Goal: Task Accomplishment & Management: Manage account settings

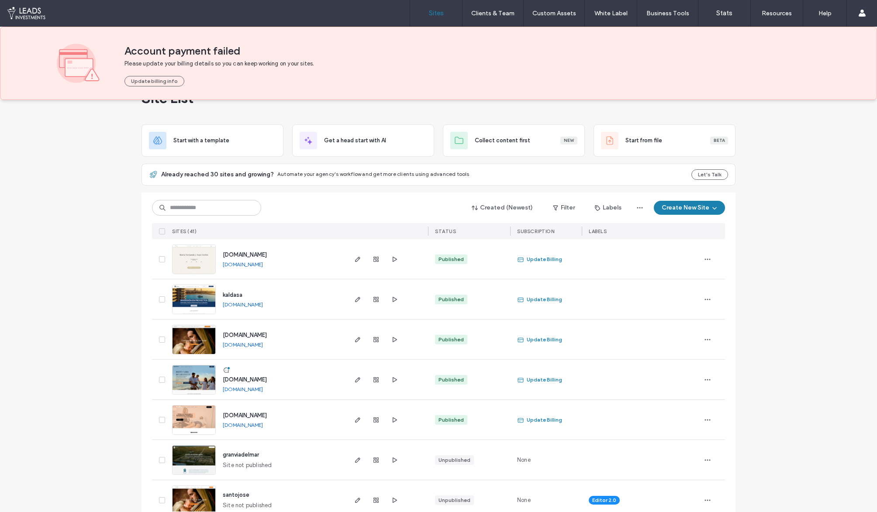
scroll to position [39, 0]
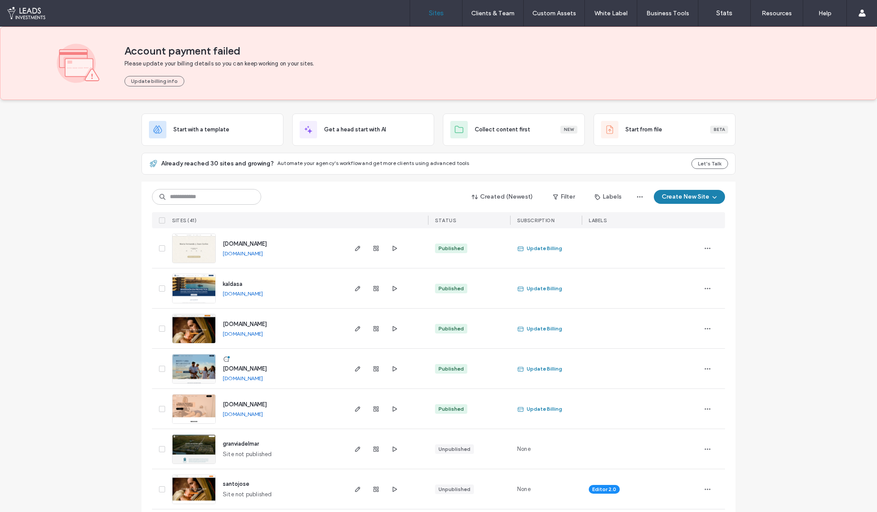
click at [191, 366] on img at bounding box center [193, 384] width 43 height 59
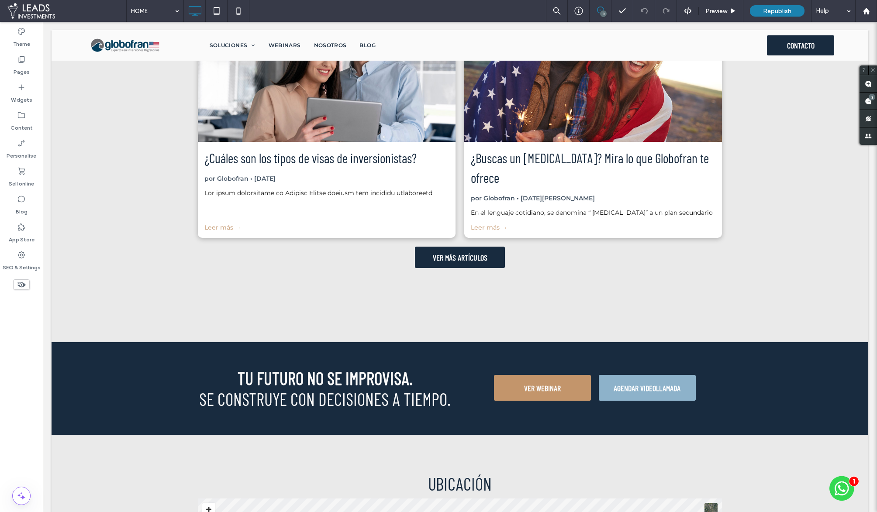
scroll to position [2420, 0]
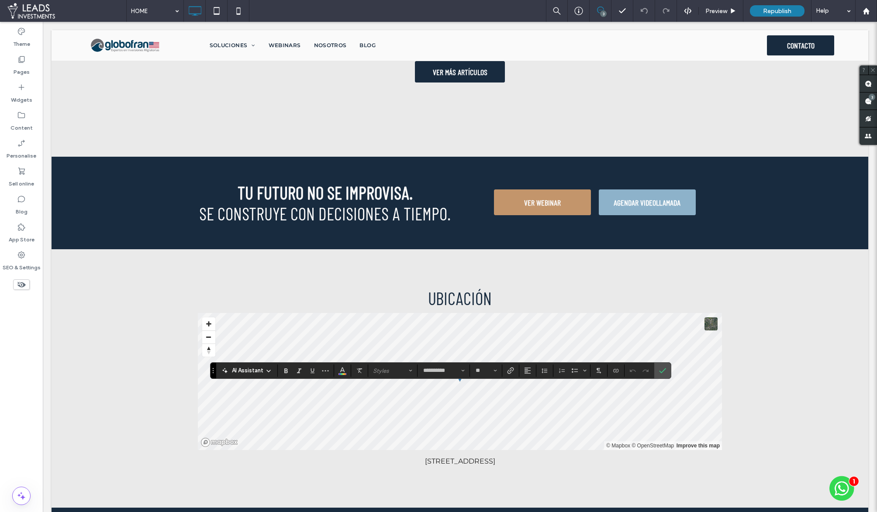
drag, startPoint x: 447, startPoint y: 402, endPoint x: 378, endPoint y: 402, distance: 68.6
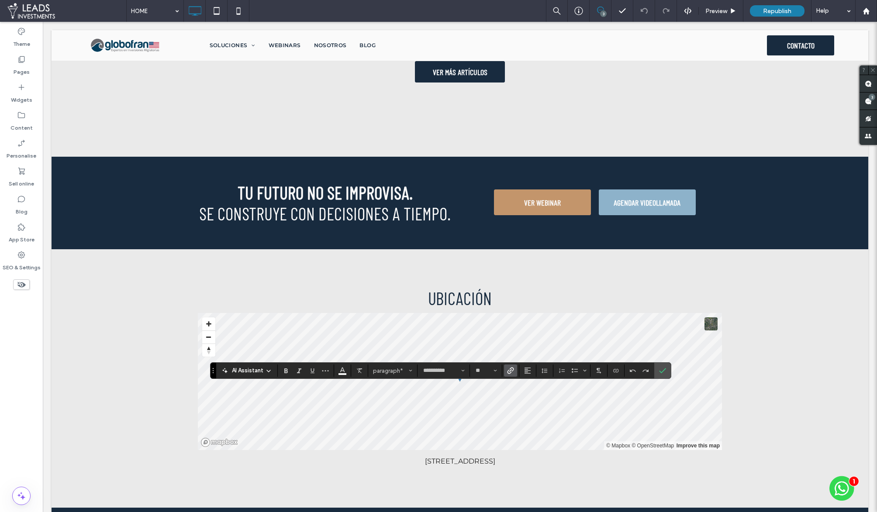
drag, startPoint x: 436, startPoint y: 402, endPoint x: 369, endPoint y: 403, distance: 66.8
click at [511, 367] on icon "Link" at bounding box center [510, 370] width 7 height 7
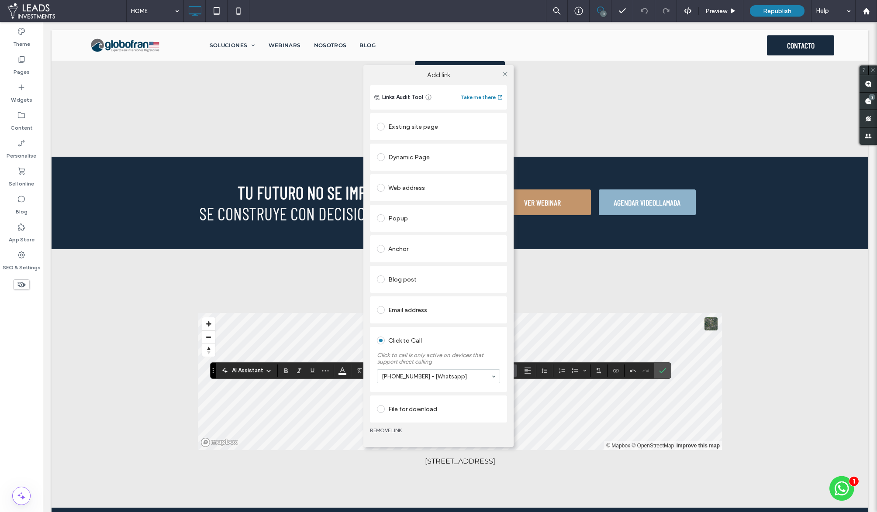
click at [424, 187] on div "Web address" at bounding box center [438, 188] width 123 height 14
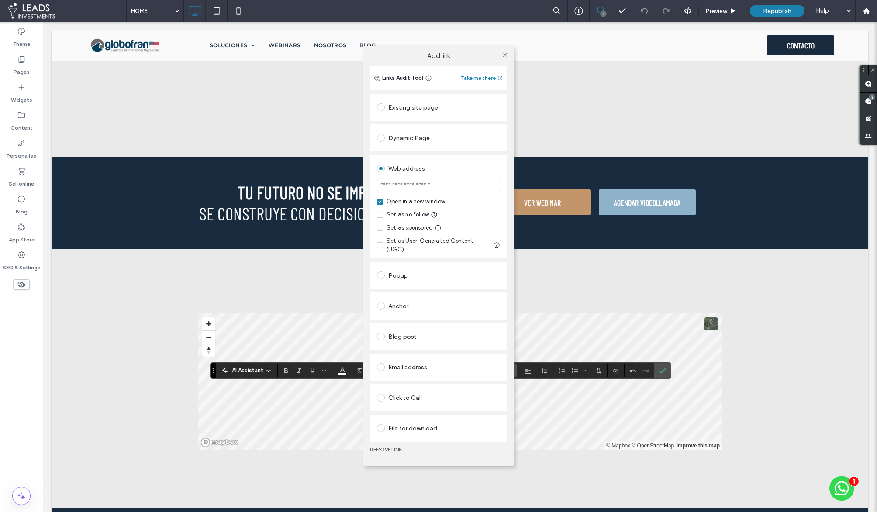
click at [422, 190] on input "url" at bounding box center [438, 185] width 123 height 11
type input "*******"
click at [422, 112] on div "Existing site page" at bounding box center [438, 107] width 123 height 14
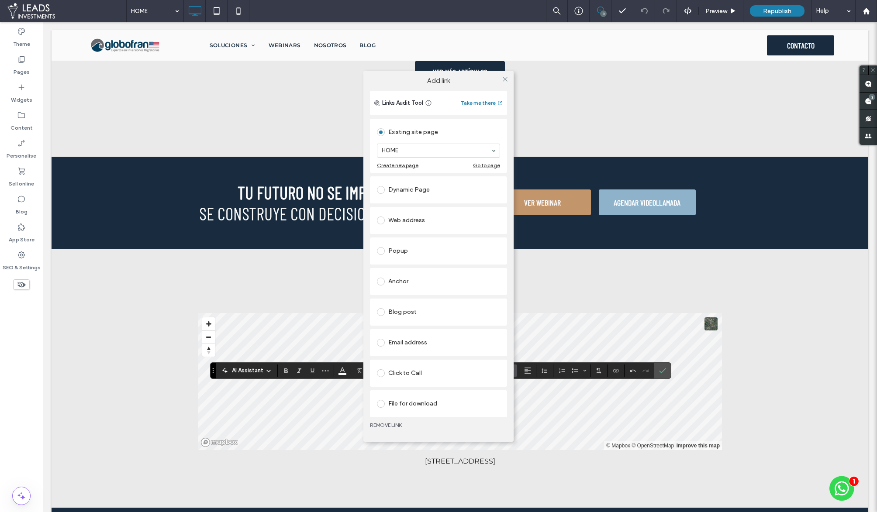
click at [474, 128] on div "Existing site page" at bounding box center [438, 132] width 123 height 14
click at [400, 249] on div "Popup" at bounding box center [438, 251] width 123 height 14
click at [503, 76] on icon at bounding box center [505, 77] width 7 height 7
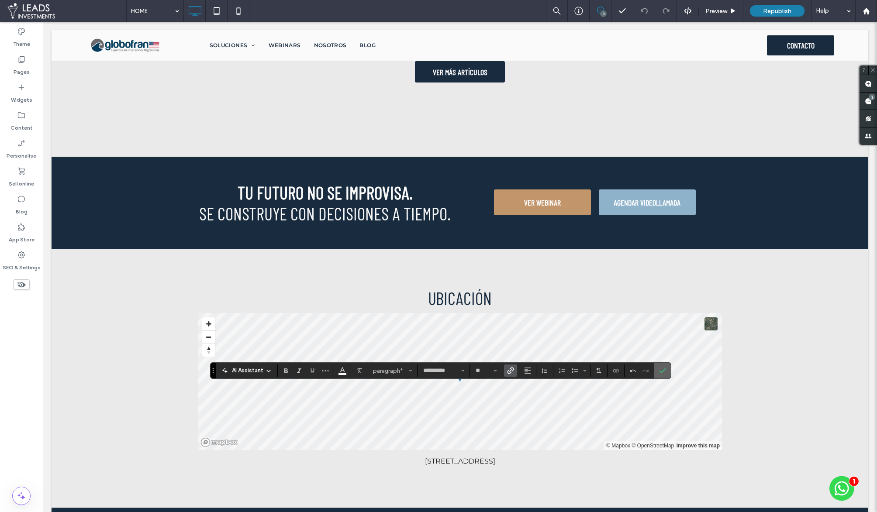
click at [666, 373] on label "Confirm" at bounding box center [662, 371] width 13 height 16
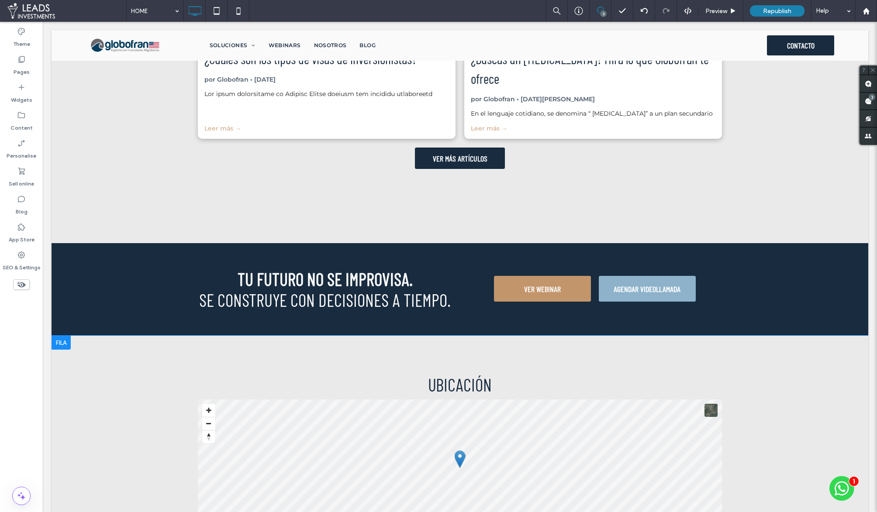
scroll to position [2333, 0]
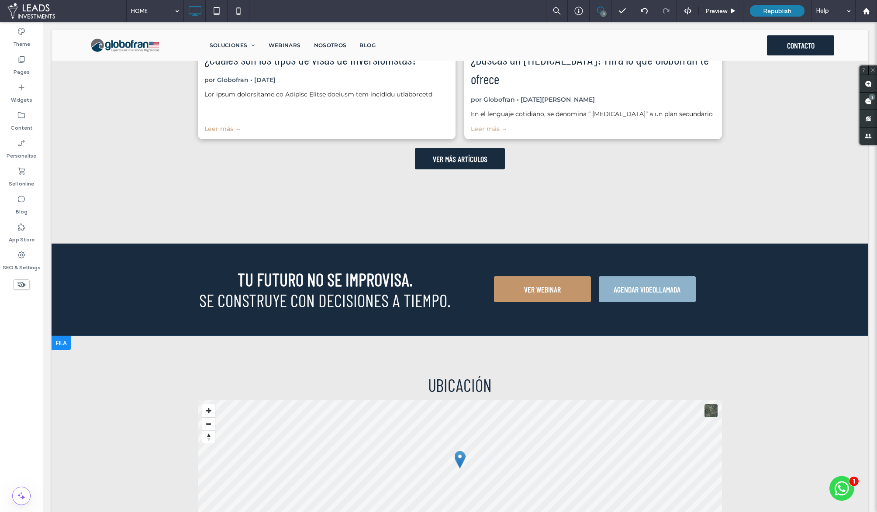
type input "**********"
type input "**"
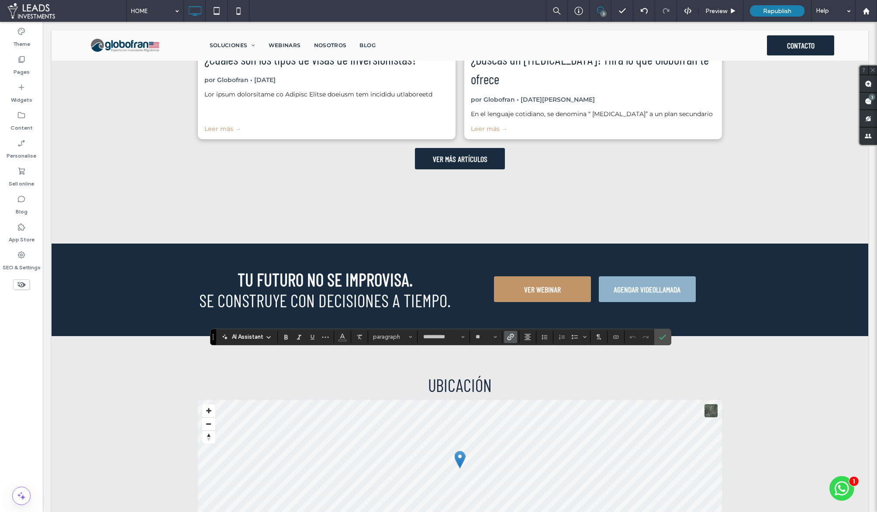
click at [660, 338] on icon "Confirm" at bounding box center [662, 337] width 7 height 7
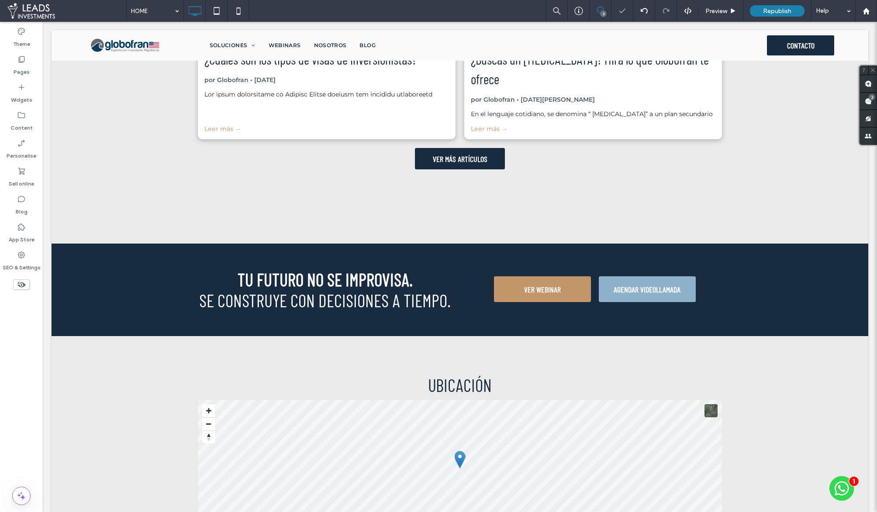
scroll to position [2420, 0]
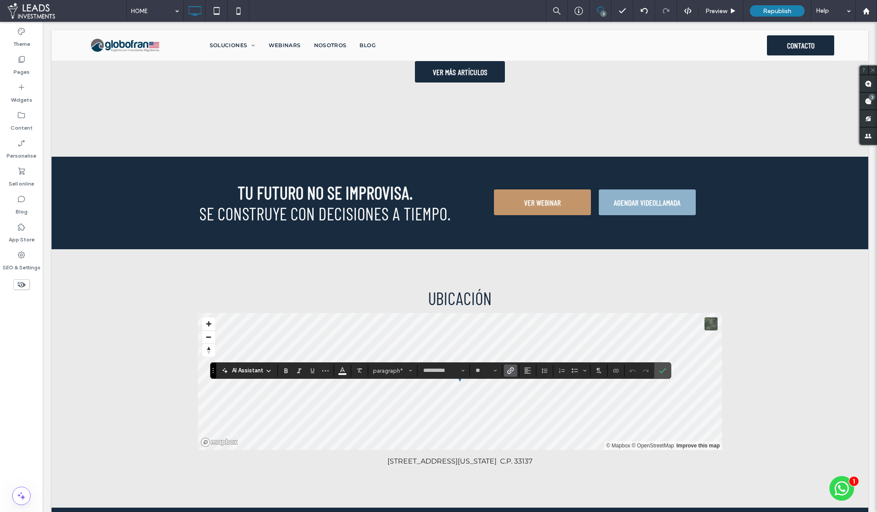
drag, startPoint x: 417, startPoint y: 389, endPoint x: 374, endPoint y: 391, distance: 43.3
drag, startPoint x: 658, startPoint y: 369, endPoint x: 607, endPoint y: 351, distance: 54.7
click at [659, 369] on icon "Confirm" at bounding box center [662, 370] width 7 height 7
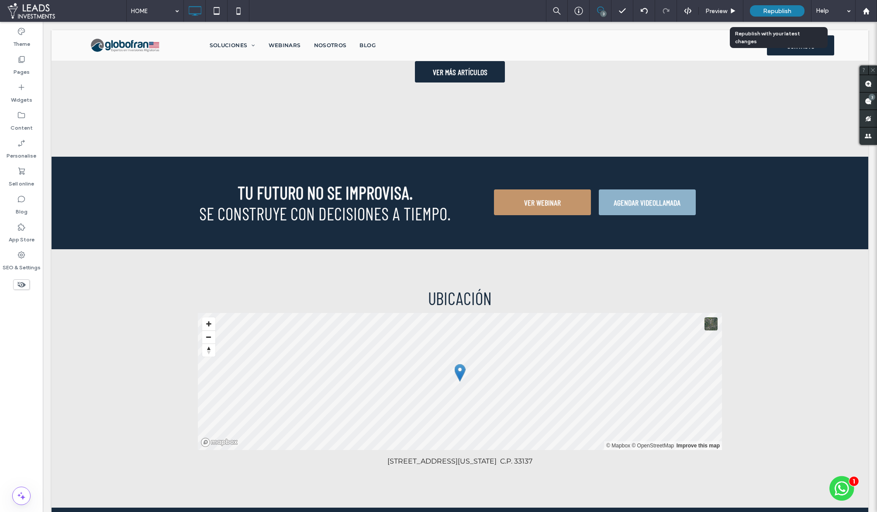
click at [768, 12] on span "Republish" at bounding box center [777, 10] width 28 height 7
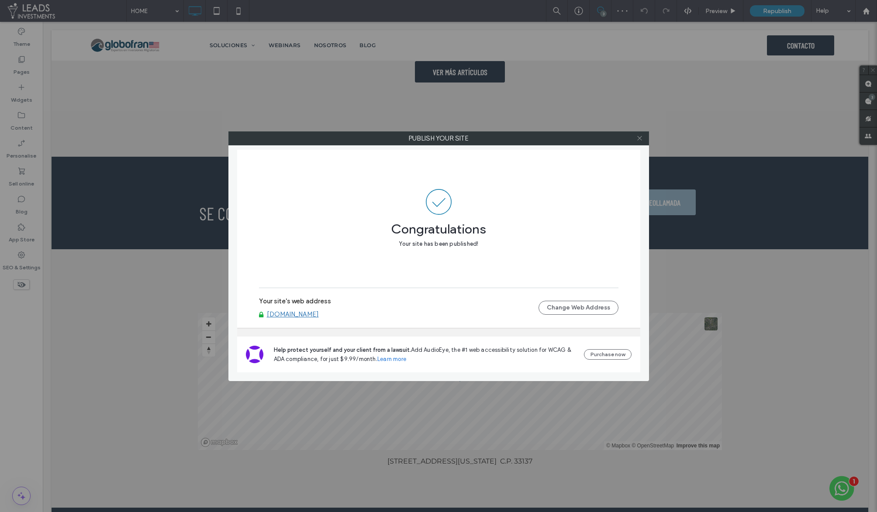
click at [640, 139] on icon at bounding box center [639, 138] width 7 height 7
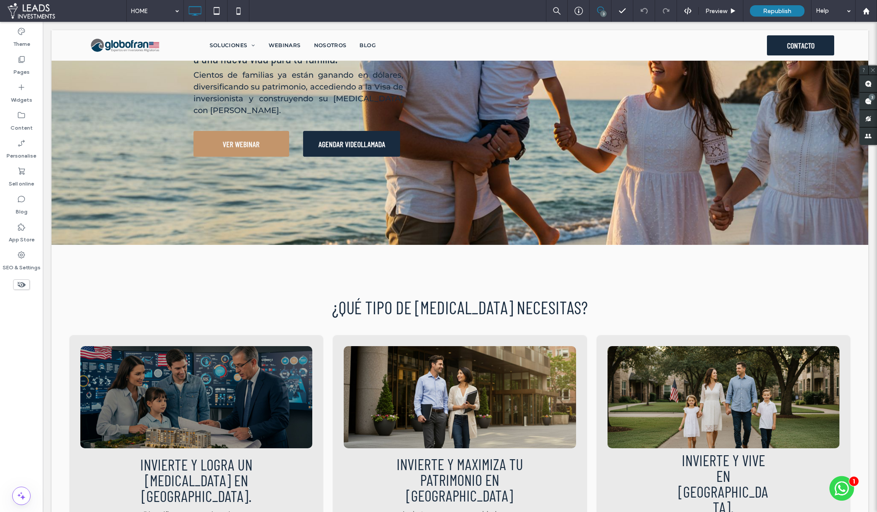
scroll to position [0, 0]
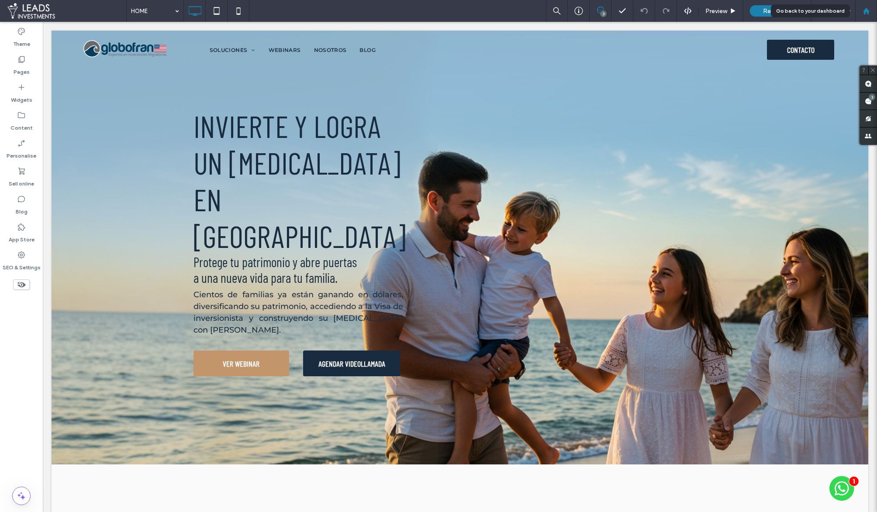
click at [866, 12] on icon at bounding box center [865, 10] width 7 height 7
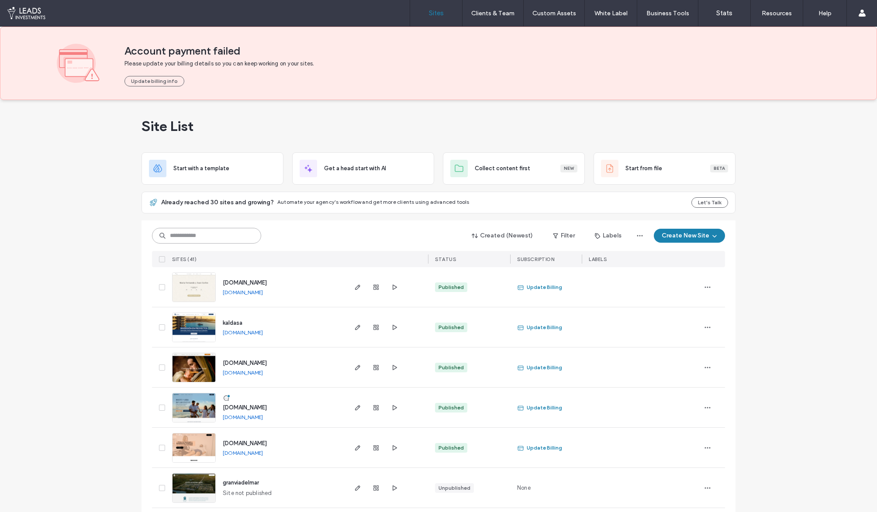
click at [238, 237] on input at bounding box center [206, 236] width 109 height 16
type input "******"
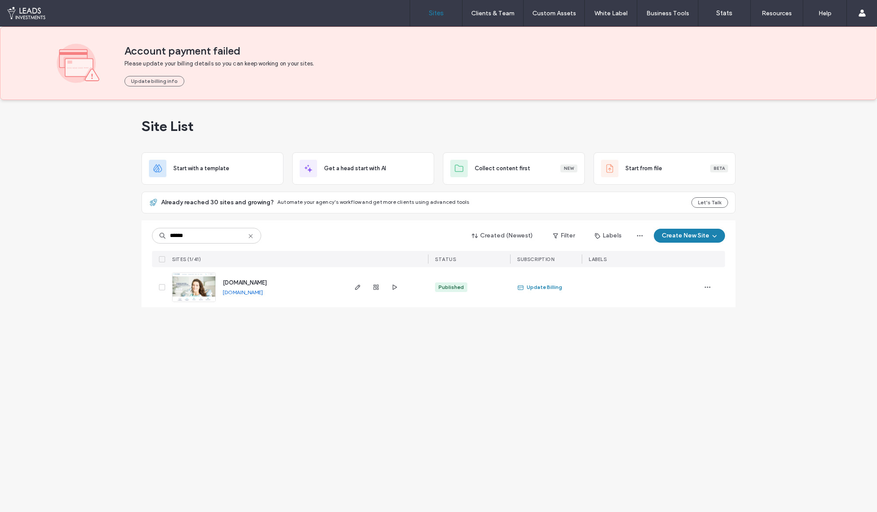
click at [197, 291] on img at bounding box center [193, 302] width 43 height 59
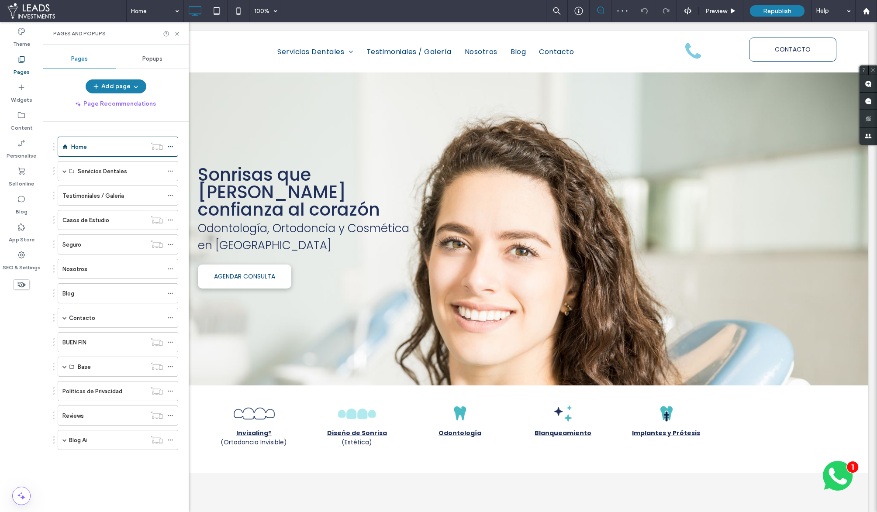
click at [154, 53] on div "Popups" at bounding box center [152, 58] width 73 height 19
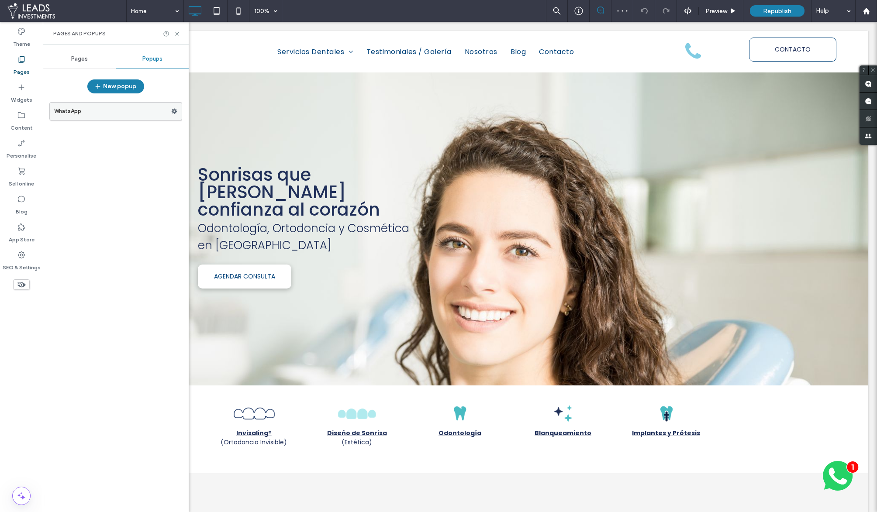
click at [72, 114] on label "WhatsApp" at bounding box center [112, 111] width 117 height 17
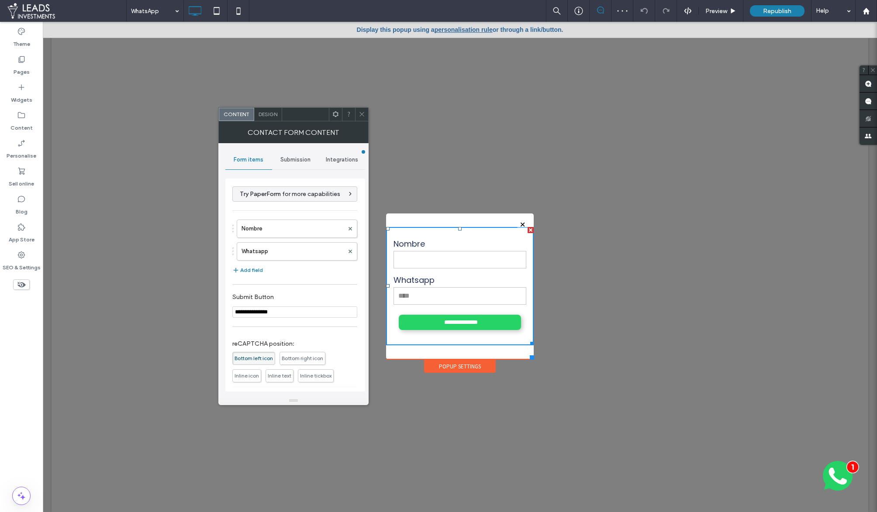
click at [290, 158] on span "Submission" at bounding box center [295, 159] width 30 height 7
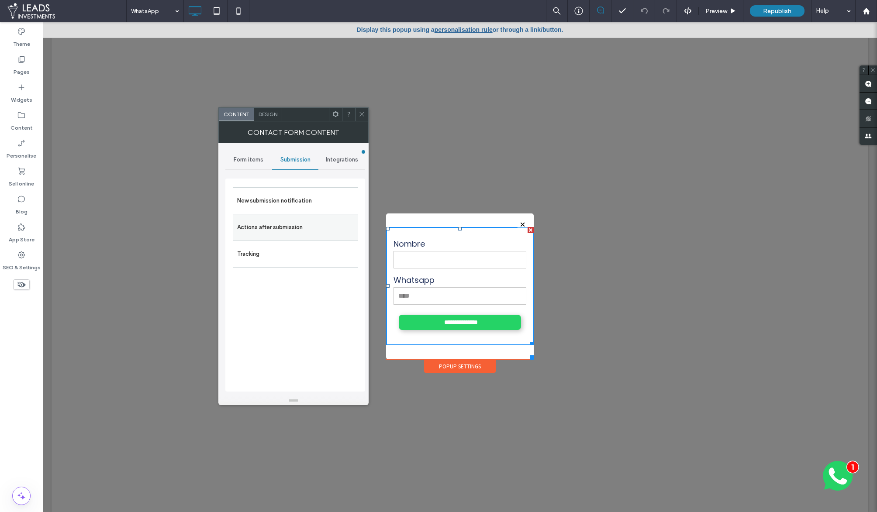
click at [281, 224] on label "Actions after submission" at bounding box center [295, 227] width 117 height 17
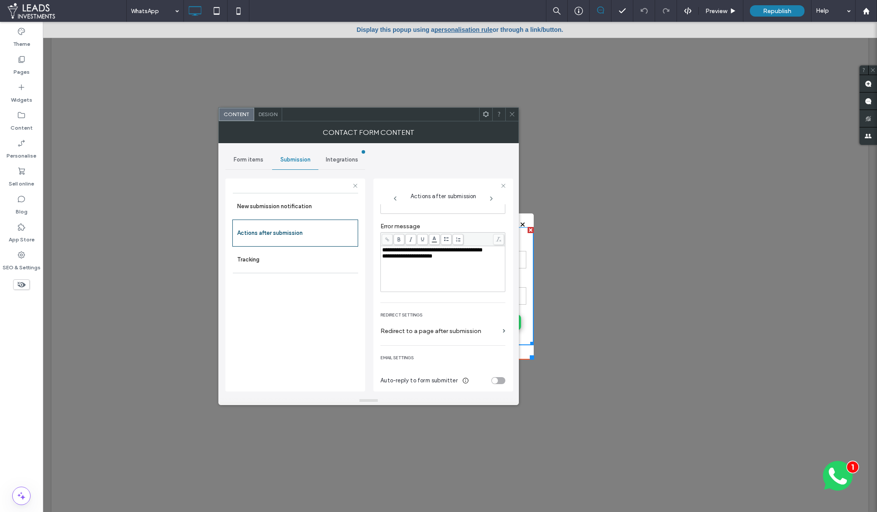
scroll to position [89, 0]
click at [447, 327] on label "Redirect to a page after submission" at bounding box center [439, 326] width 119 height 16
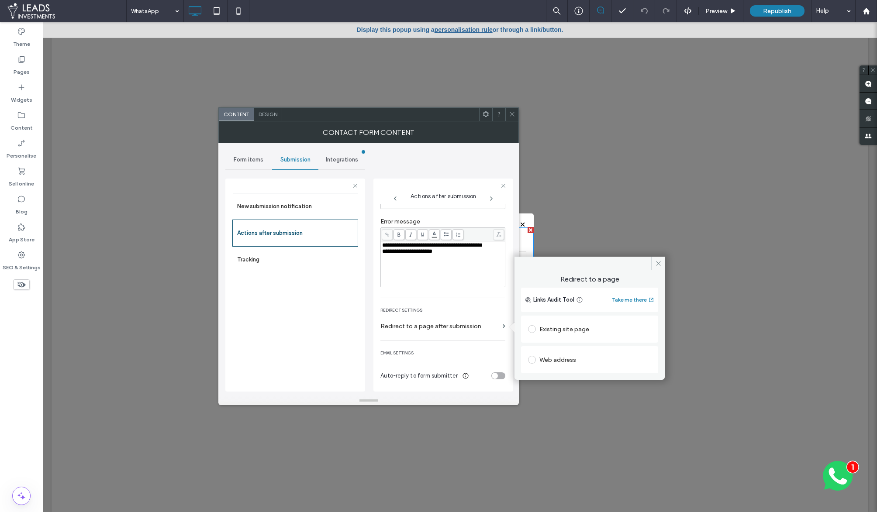
click at [541, 360] on div "Web address" at bounding box center [589, 360] width 123 height 14
click at [562, 378] on input "url" at bounding box center [589, 376] width 123 height 11
click at [558, 395] on div "Open in a new window" at bounding box center [567, 393] width 59 height 9
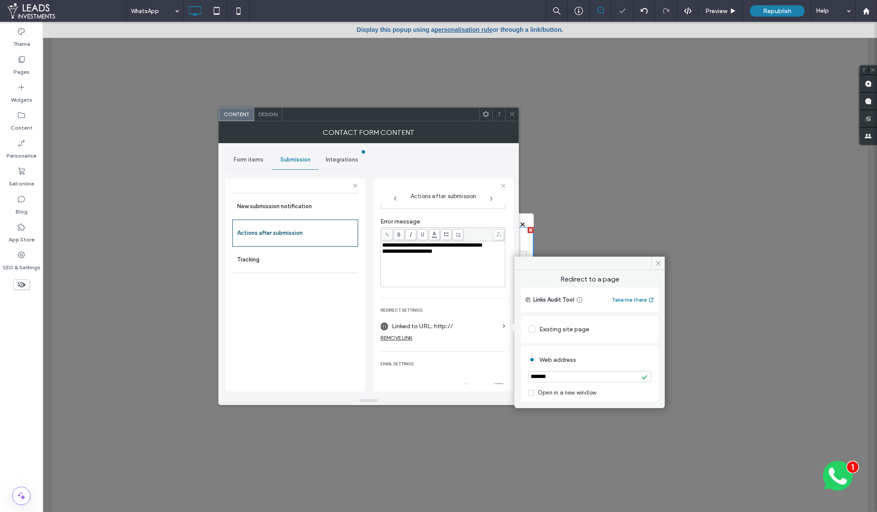
click at [564, 382] on input "*******" at bounding box center [589, 376] width 123 height 11
click at [553, 377] on input "*******" at bounding box center [589, 376] width 123 height 11
paste input "**********"
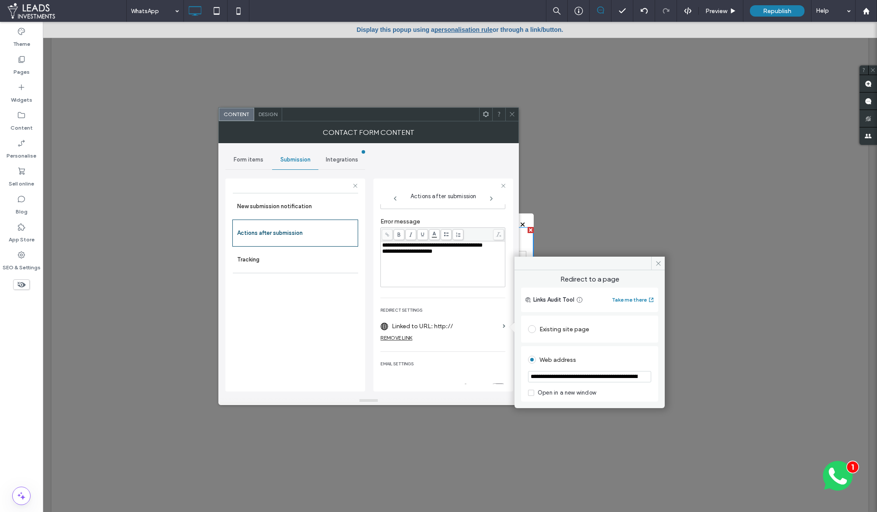
scroll to position [0, 432]
type input "**********"
click at [657, 264] on icon at bounding box center [658, 263] width 7 height 7
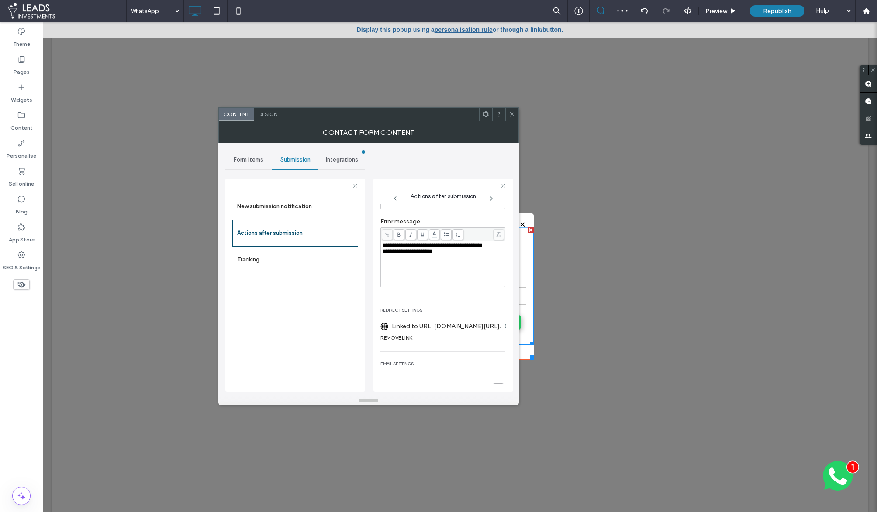
click at [510, 114] on icon at bounding box center [512, 114] width 7 height 7
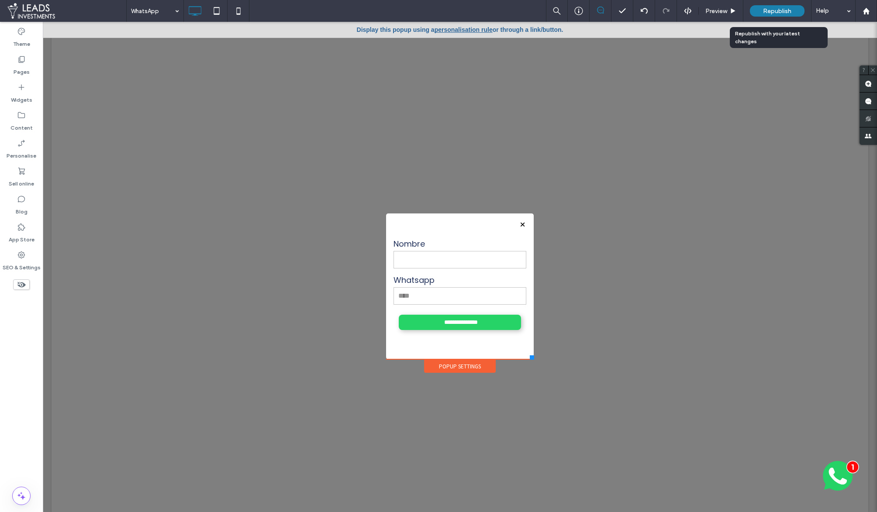
click at [780, 14] on div "Republish" at bounding box center [777, 10] width 55 height 11
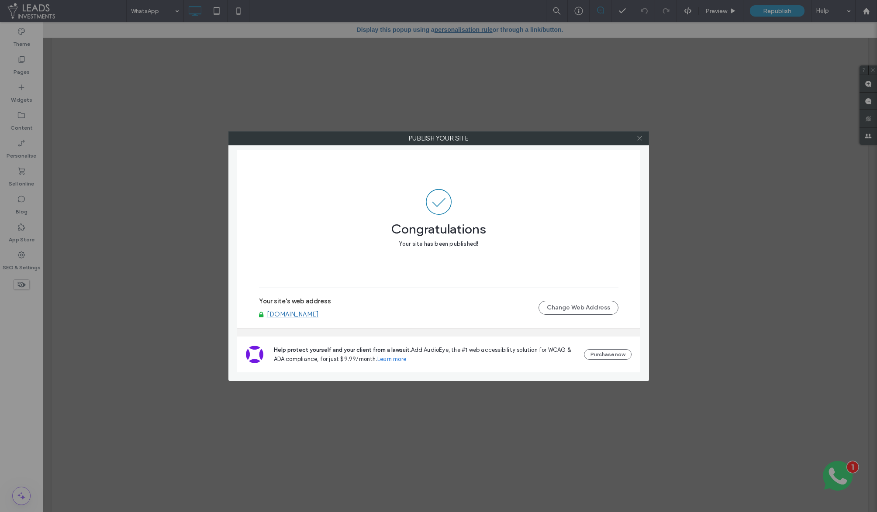
click at [638, 138] on icon at bounding box center [639, 138] width 7 height 7
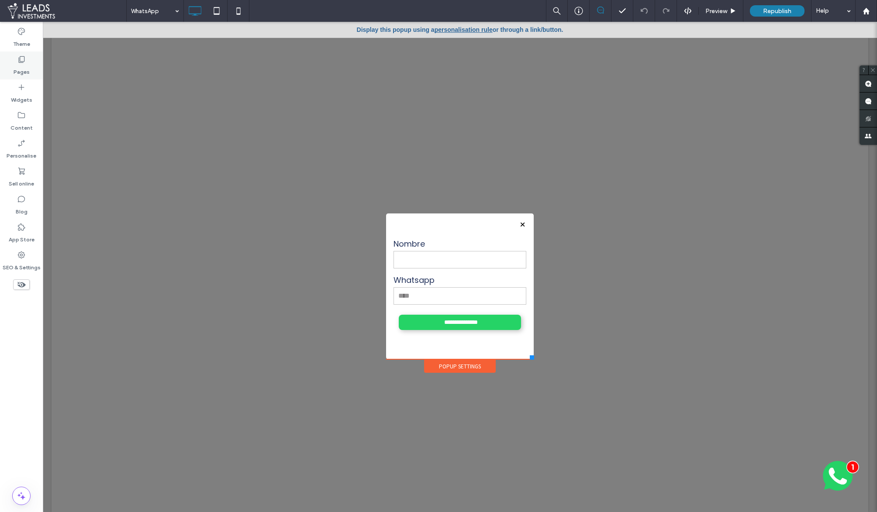
click at [24, 72] on label "Pages" at bounding box center [22, 70] width 16 height 12
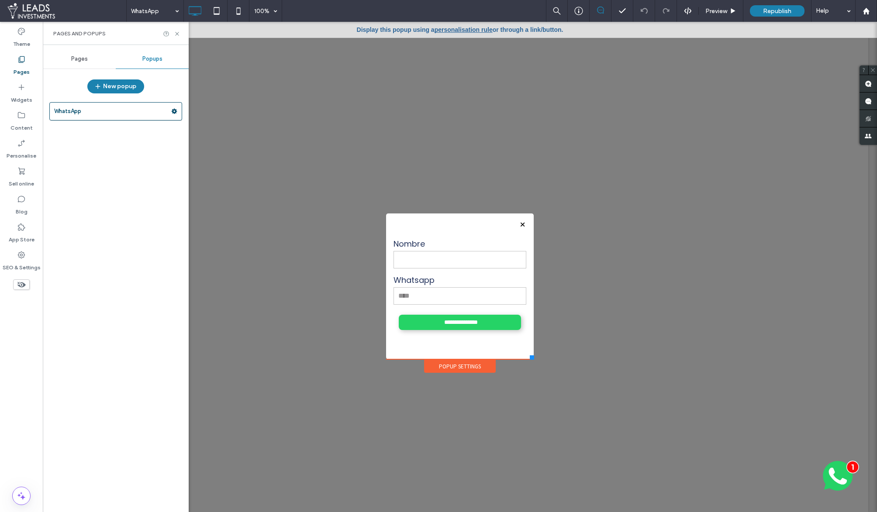
click at [68, 65] on div "Pages" at bounding box center [79, 58] width 73 height 19
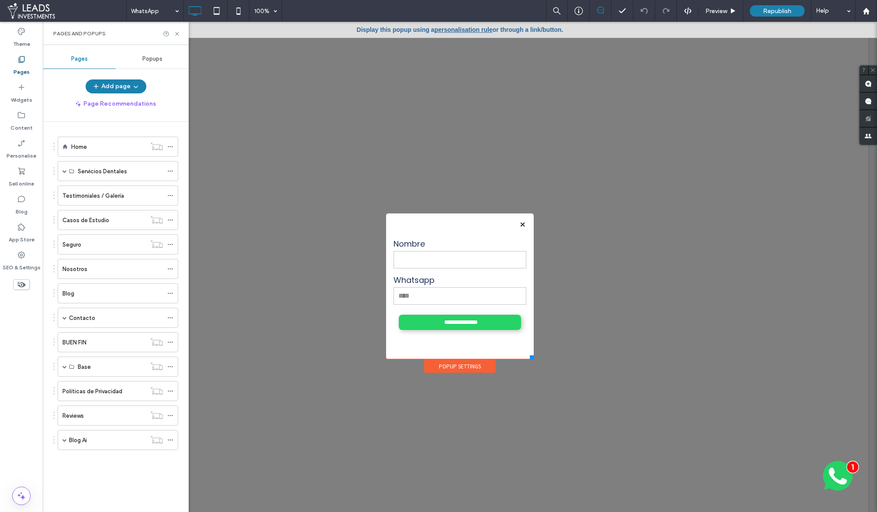
click at [77, 64] on div "Pages" at bounding box center [79, 58] width 73 height 19
click at [71, 144] on label "Home" at bounding box center [79, 146] width 16 height 15
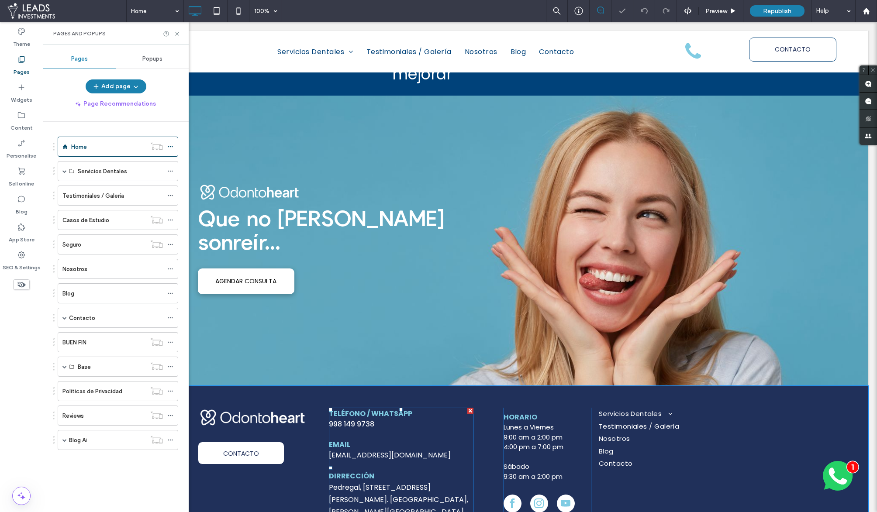
click at [355, 419] on link "998 149 9738" at bounding box center [351, 424] width 45 height 10
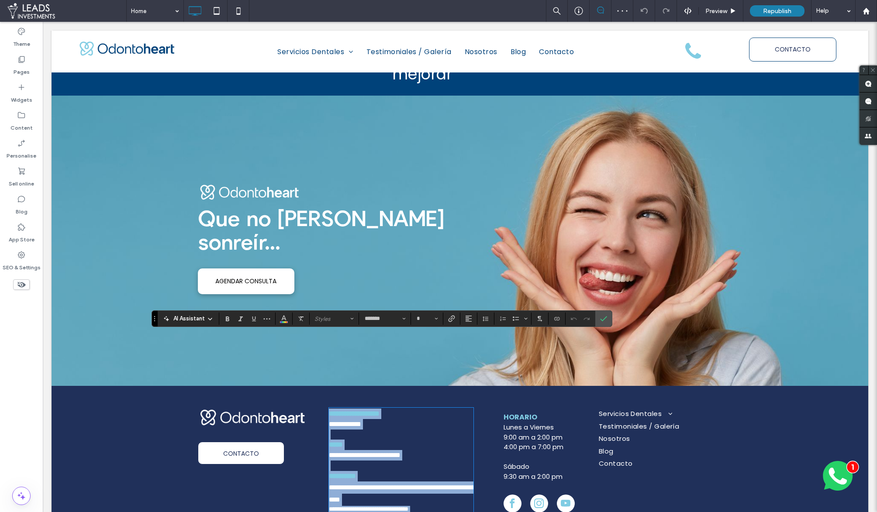
click at [361, 421] on link "**********" at bounding box center [345, 424] width 32 height 7
type input "**"
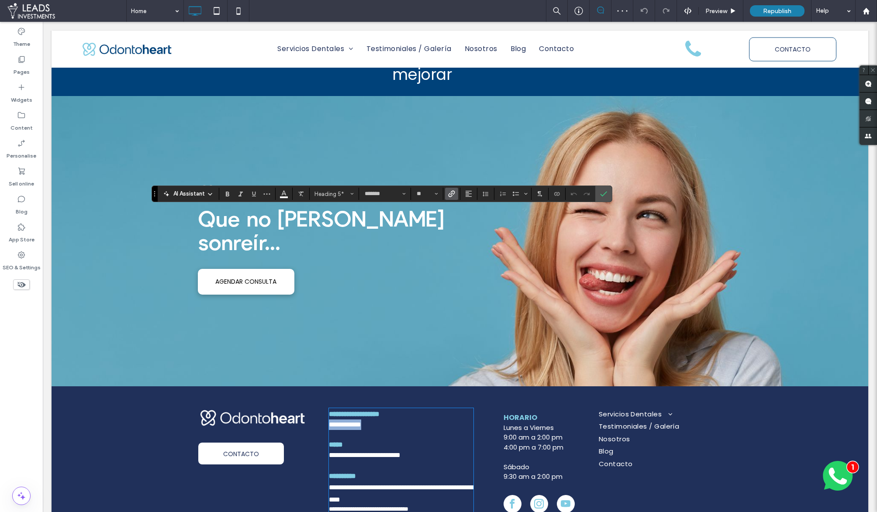
drag, startPoint x: 382, startPoint y: 350, endPoint x: 326, endPoint y: 348, distance: 55.5
click at [326, 408] on div "**********" at bounding box center [460, 461] width 524 height 107
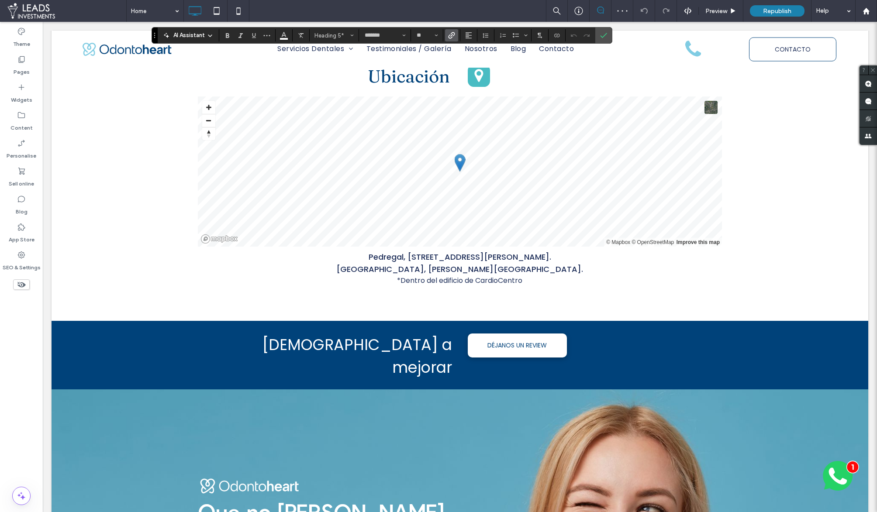
scroll to position [1872, 0]
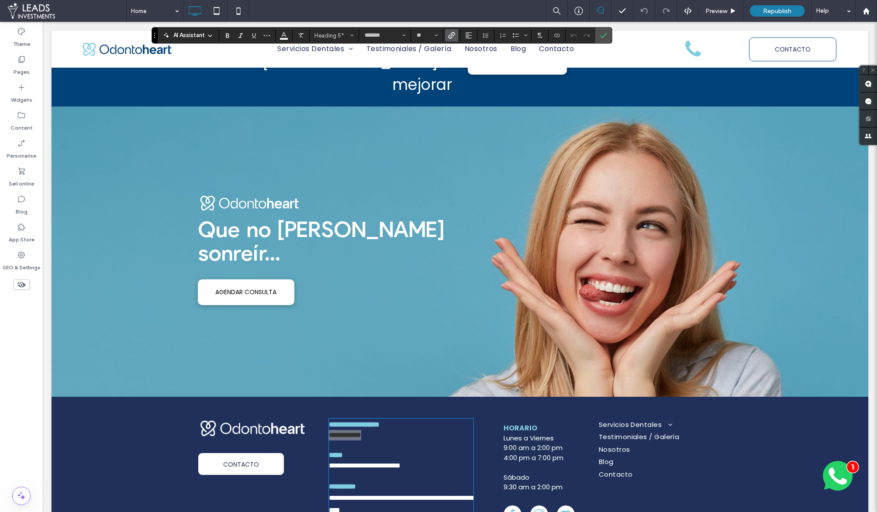
click at [446, 39] on label "Link" at bounding box center [451, 35] width 13 height 12
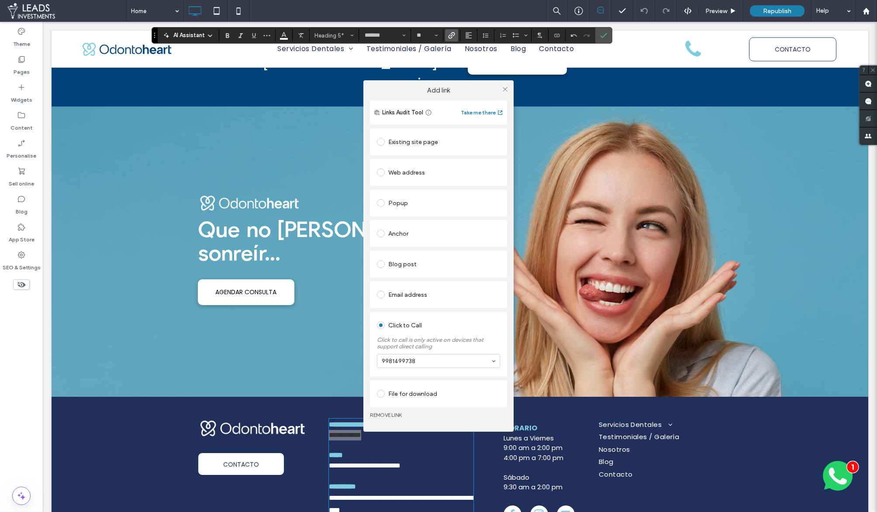
click at [426, 172] on div "Web address" at bounding box center [438, 172] width 123 height 14
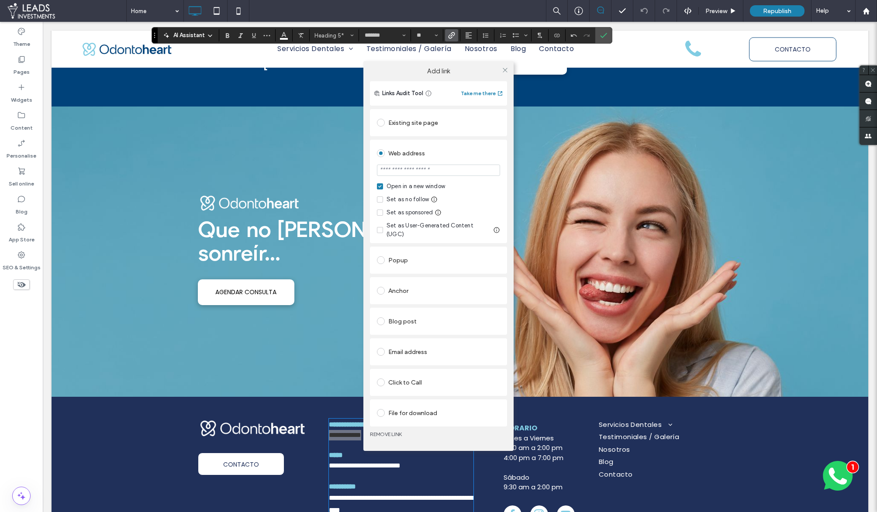
click at [430, 174] on input "url" at bounding box center [438, 170] width 123 height 11
click at [399, 191] on div "Open in a new window" at bounding box center [415, 186] width 59 height 9
click at [401, 176] on input "*******" at bounding box center [438, 170] width 123 height 11
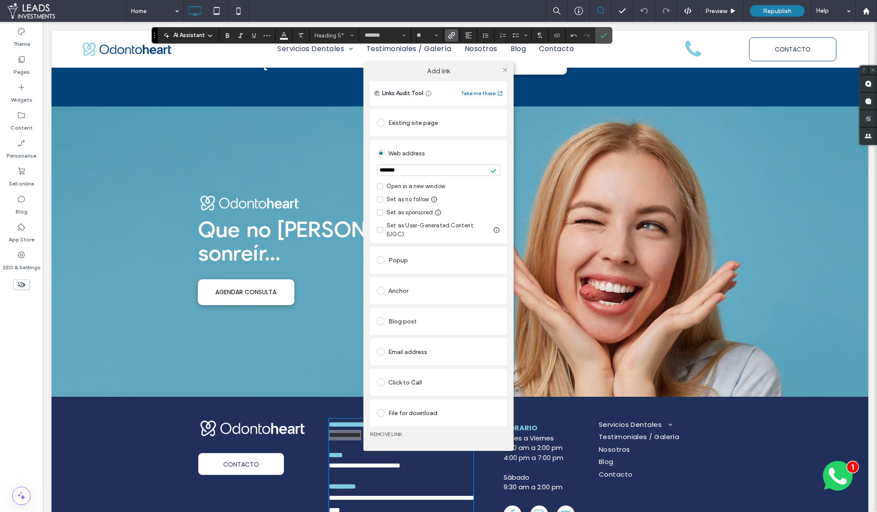
click at [401, 176] on input "*******" at bounding box center [438, 170] width 123 height 11
type input "**********"
click at [505, 72] on use at bounding box center [505, 70] width 4 height 4
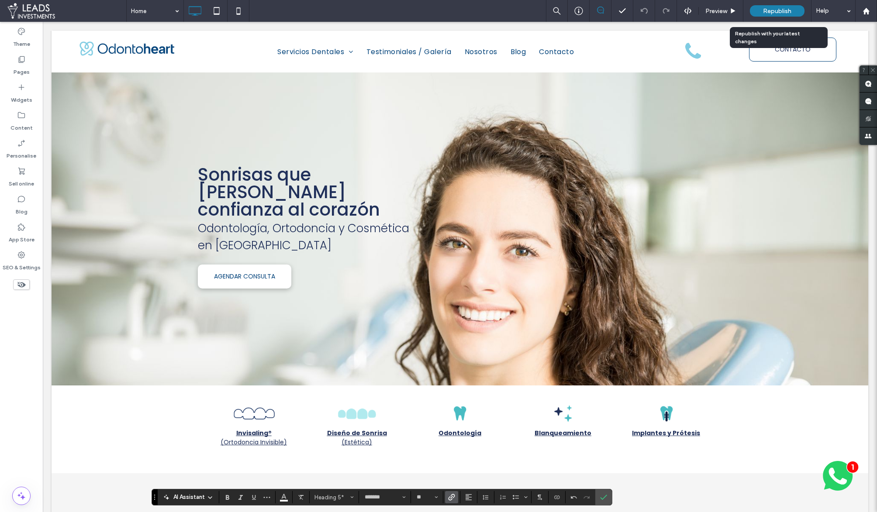
click at [786, 9] on span "Republish" at bounding box center [777, 10] width 28 height 7
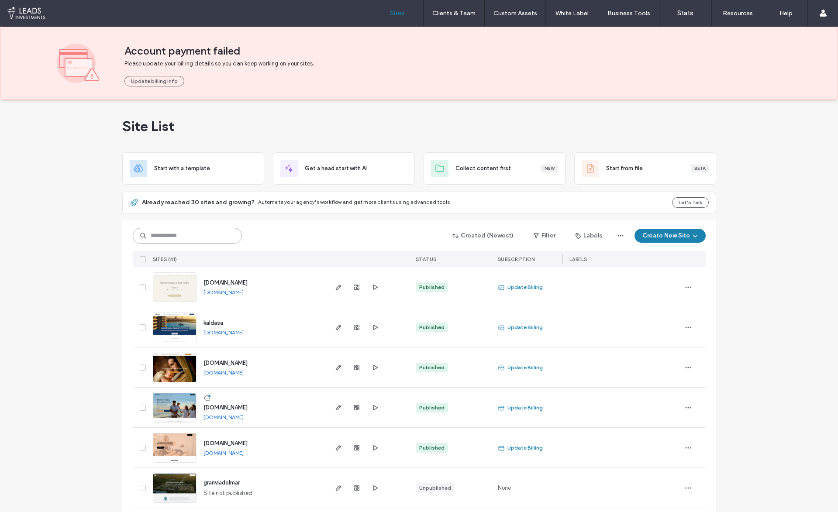
click at [187, 241] on input at bounding box center [187, 236] width 109 height 16
type input "****"
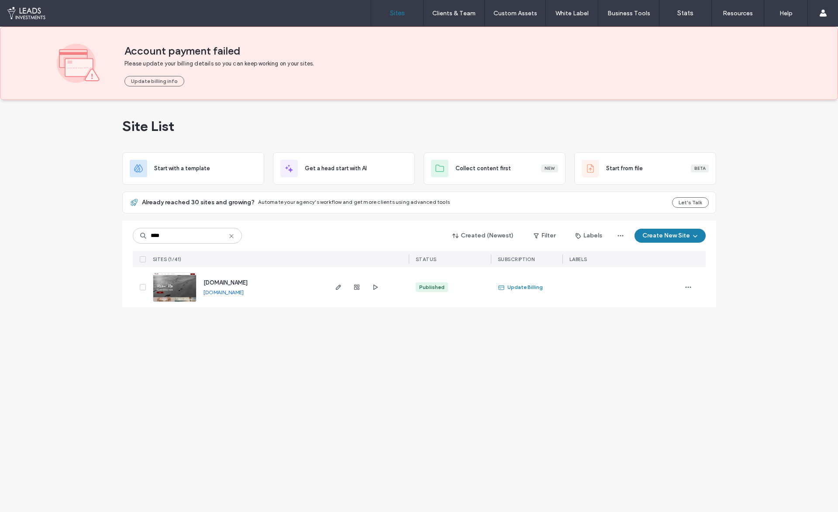
click at [183, 280] on img at bounding box center [174, 302] width 43 height 59
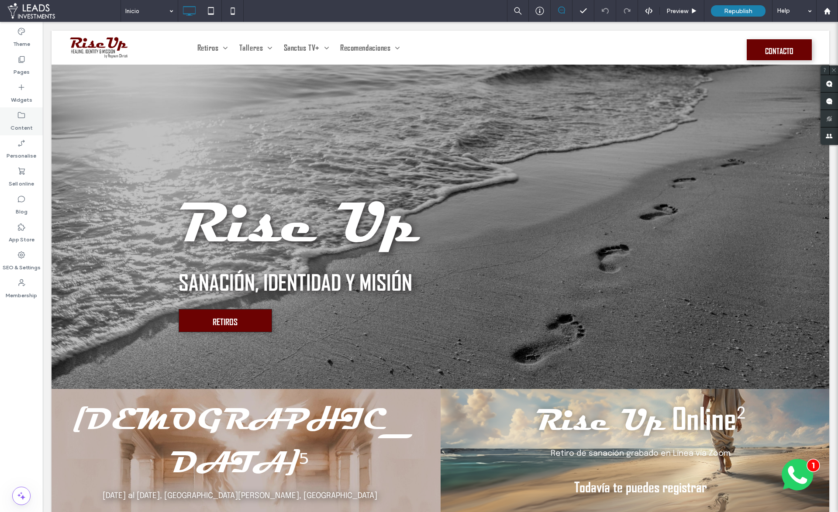
click at [20, 118] on icon at bounding box center [21, 115] width 9 height 9
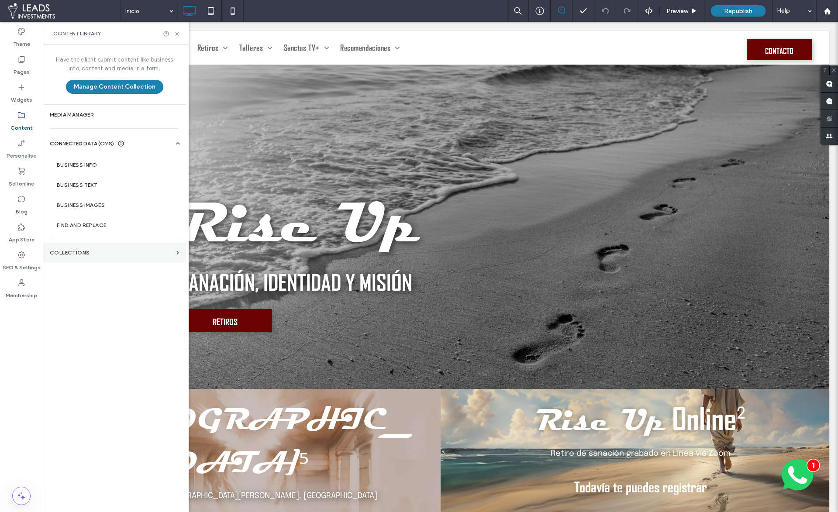
click at [91, 252] on label "COLLECTIONS" at bounding box center [111, 253] width 123 height 6
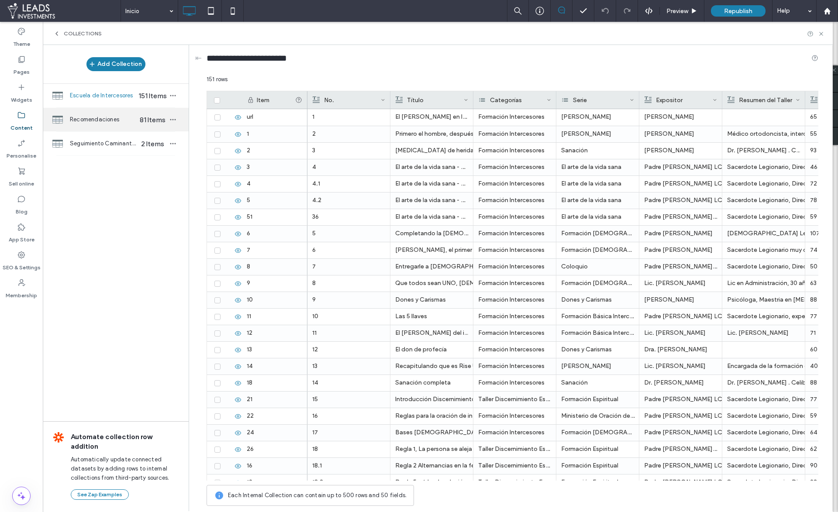
click at [112, 120] on span "Recomendaciones" at bounding box center [103, 119] width 67 height 9
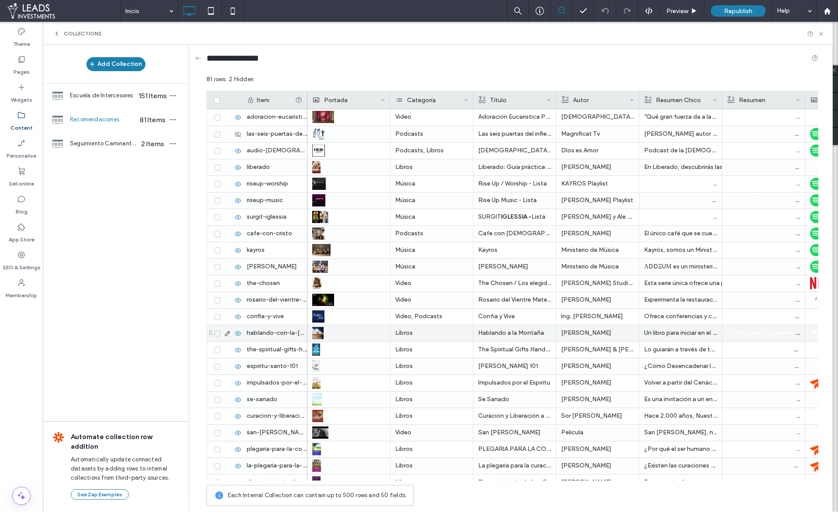
scroll to position [989, 0]
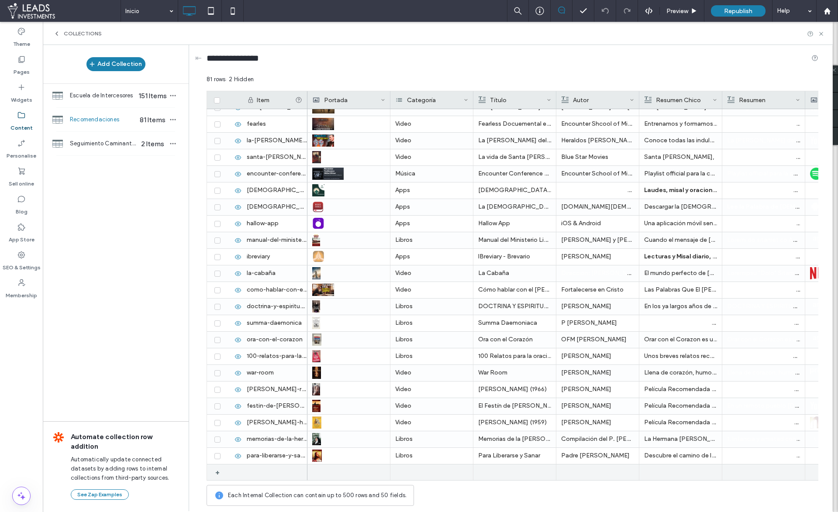
click at [251, 473] on div at bounding box center [274, 473] width 65 height 16
click at [251, 474] on div at bounding box center [274, 473] width 65 height 16
click at [251, 474] on div "1" at bounding box center [274, 473] width 65 height 16
type input "**********"
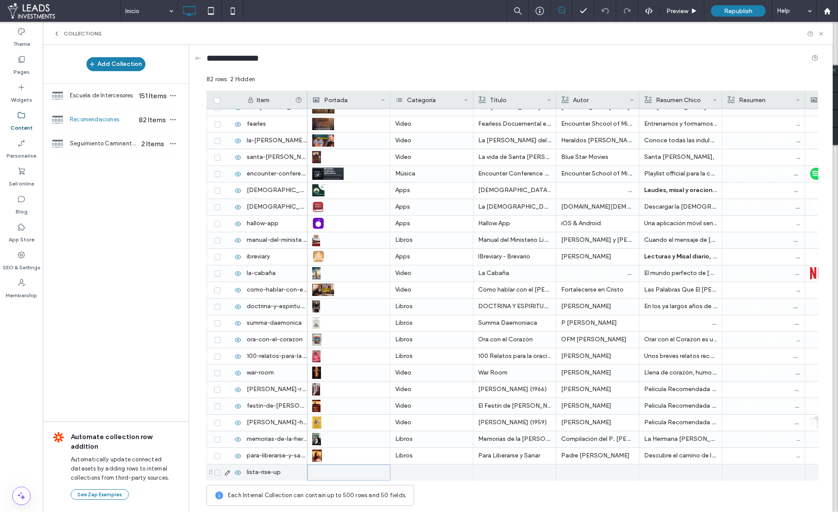
click at [324, 477] on div at bounding box center [349, 472] width 72 height 15
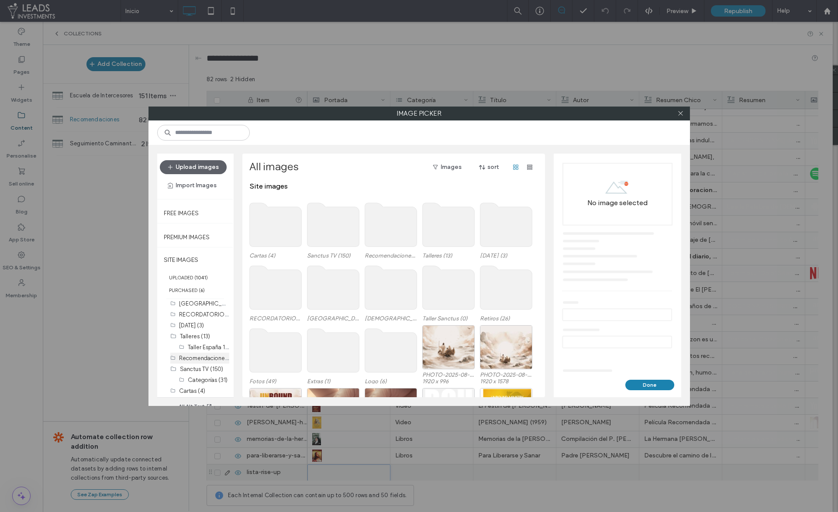
scroll to position [15, 0]
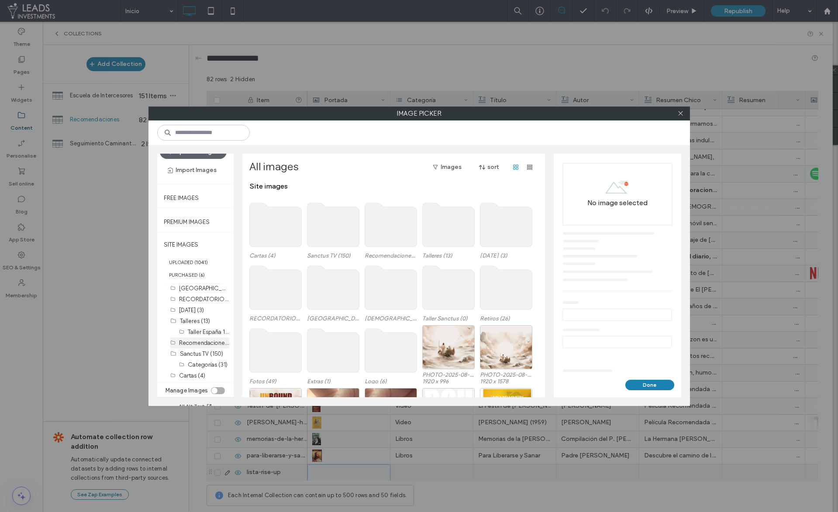
click at [198, 341] on label "Recomendaciones (109)" at bounding box center [210, 342] width 63 height 8
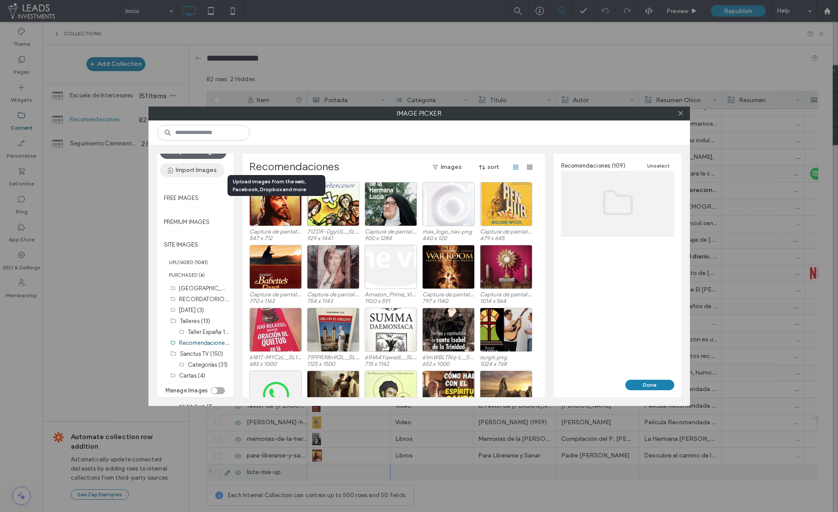
scroll to position [0, 0]
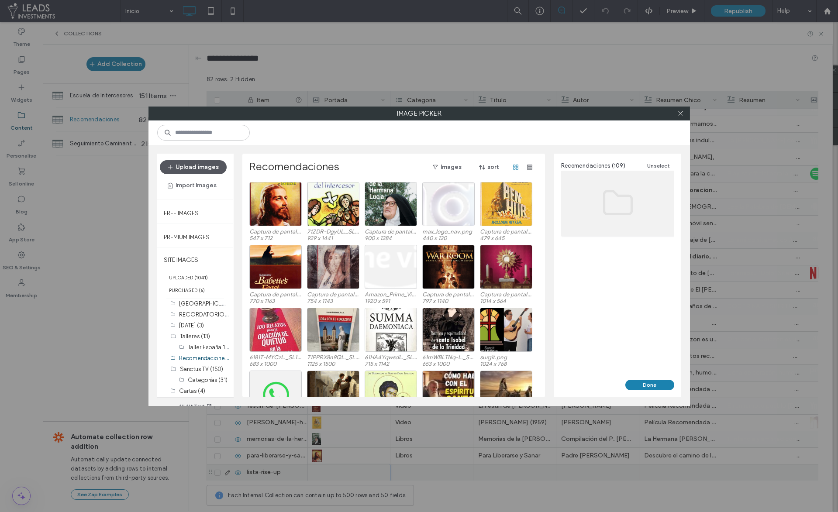
click at [195, 167] on button "Upload images" at bounding box center [193, 167] width 67 height 14
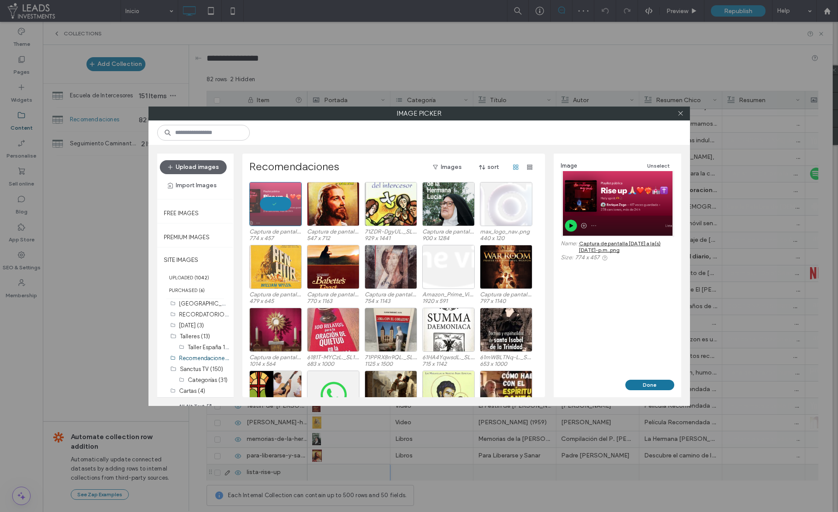
click at [644, 384] on button "Done" at bounding box center [649, 385] width 49 height 10
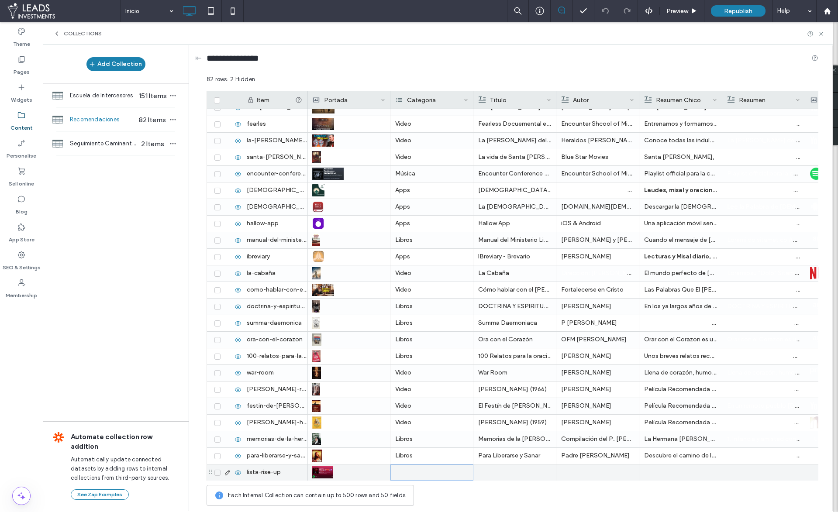
click at [415, 473] on div at bounding box center [431, 473] width 83 height 16
click at [413, 473] on input at bounding box center [440, 473] width 93 height 16
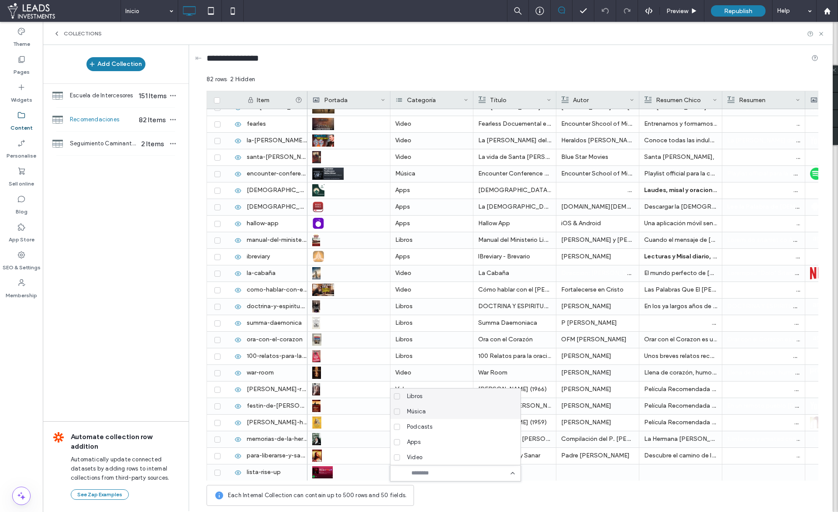
click at [431, 410] on div "Música" at bounding box center [458, 411] width 110 height 15
click at [530, 500] on div "Each Internal Collection can contain up to 500 rows and 50 fields." at bounding box center [513, 495] width 612 height 21
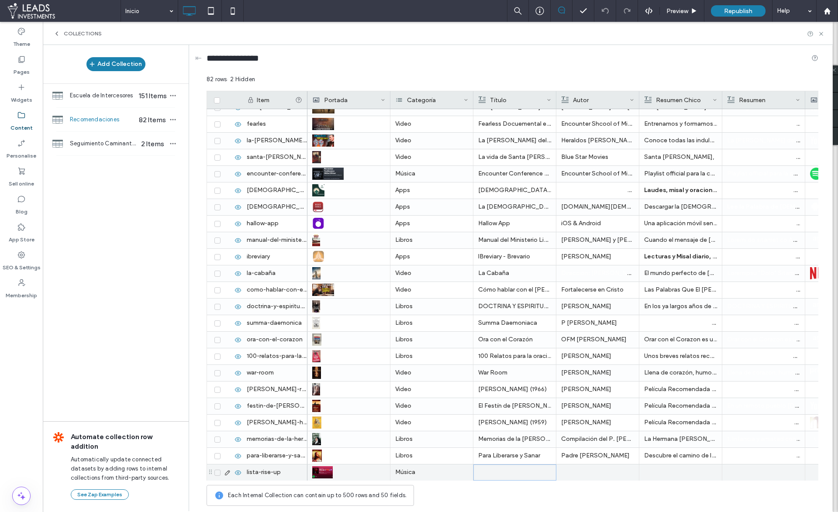
click at [501, 469] on div at bounding box center [515, 472] width 72 height 15
click at [576, 469] on div at bounding box center [597, 473] width 73 height 16
click at [576, 469] on div at bounding box center [598, 472] width 72 height 15
click at [660, 479] on div at bounding box center [681, 472] width 72 height 15
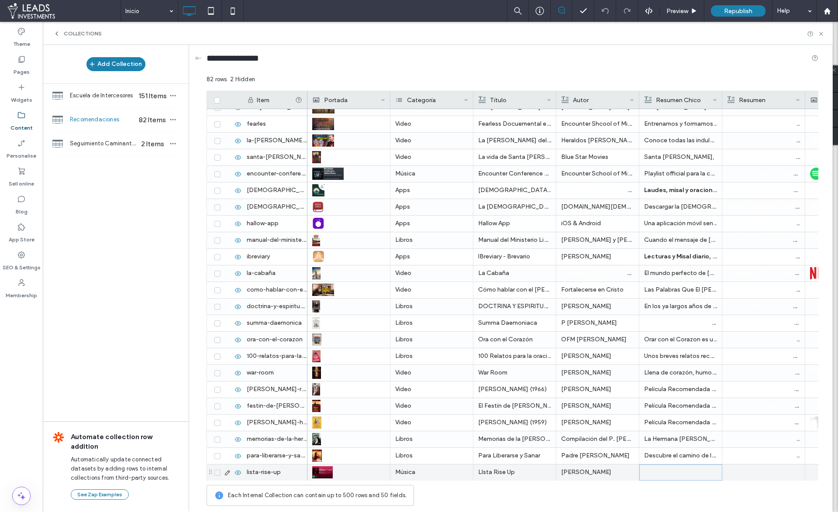
click at [661, 478] on div at bounding box center [681, 472] width 72 height 15
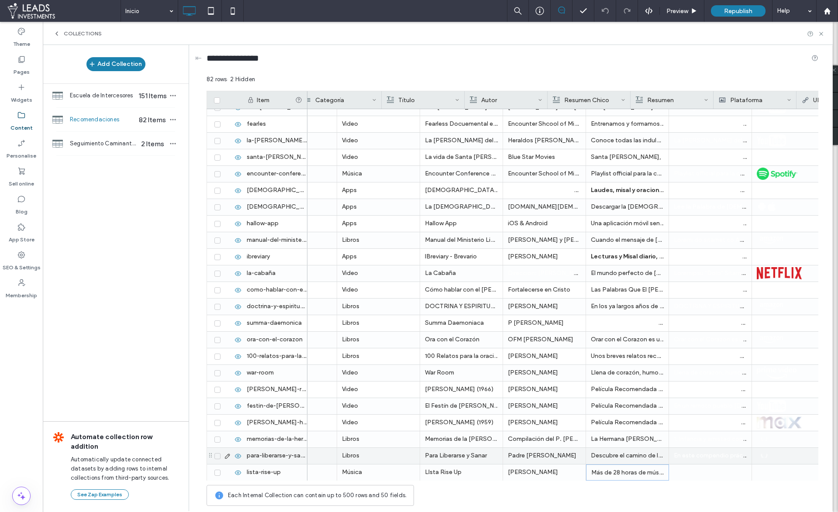
scroll to position [0, 117]
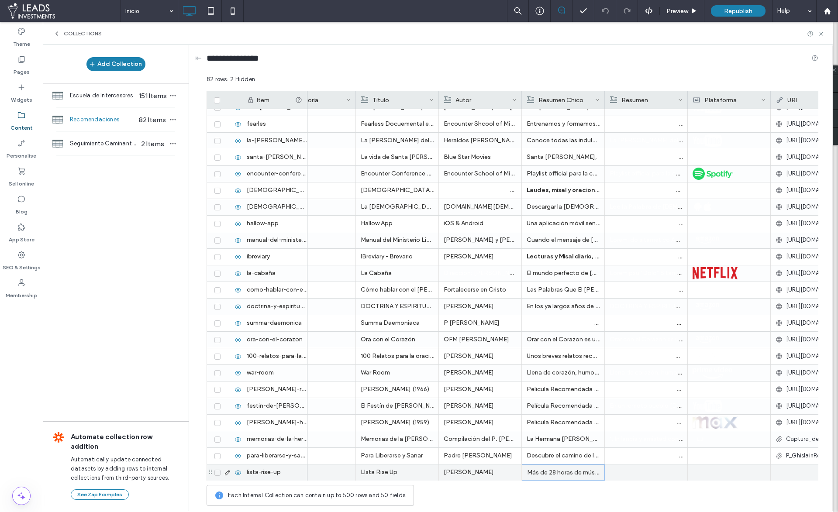
click at [556, 472] on p "Más de 28 horas de música de alabanza" at bounding box center [563, 473] width 72 height 16
click at [643, 478] on div at bounding box center [646, 473] width 73 height 16
click at [658, 459] on body ".wqwq-1{fill:#231f20;} .cls-1q, .cls-2q { fill-rule: evenodd; } .cls-2q { fill:…" at bounding box center [419, 256] width 838 height 512
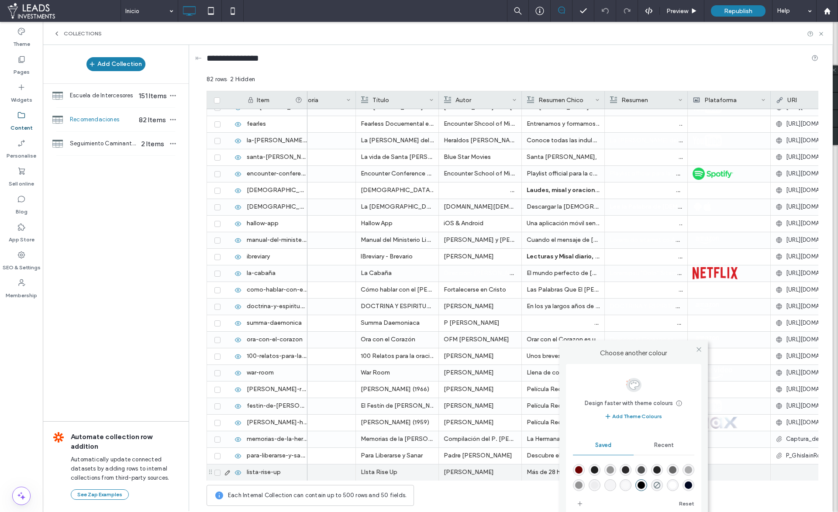
click at [672, 487] on div "rgba(255,255,255,1)" at bounding box center [672, 485] width 7 height 7
click at [744, 500] on div "Each Internal Collection can contain up to 500 rows and 50 fields." at bounding box center [513, 495] width 612 height 21
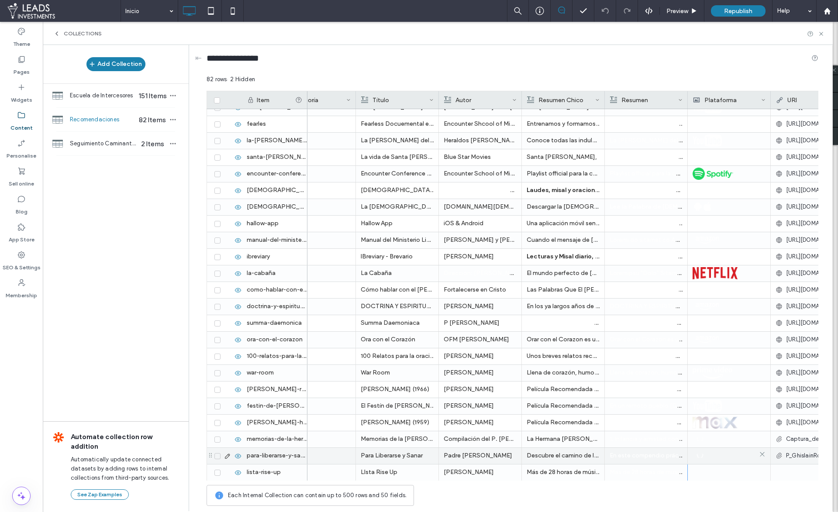
click at [708, 457] on div at bounding box center [729, 456] width 73 height 16
click at [708, 457] on div at bounding box center [729, 456] width 72 height 16
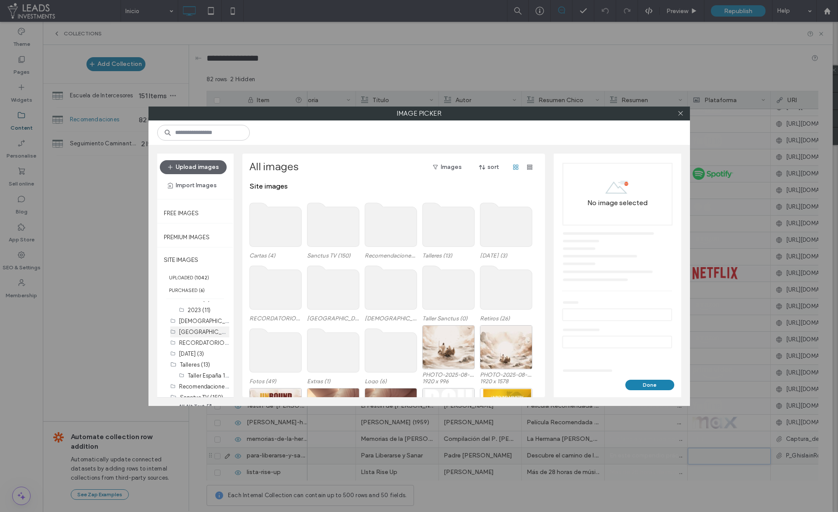
scroll to position [232, 0]
click at [204, 360] on label "Recomendaciones (110)" at bounding box center [210, 358] width 62 height 8
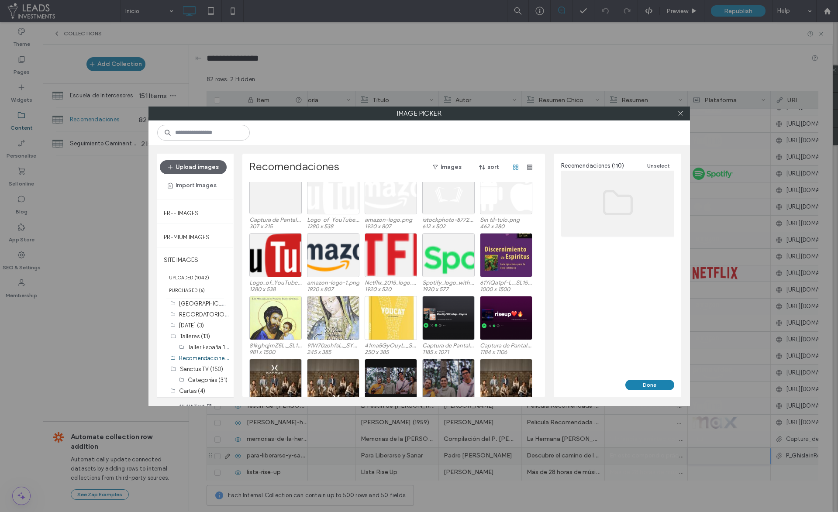
scroll to position [897, 0]
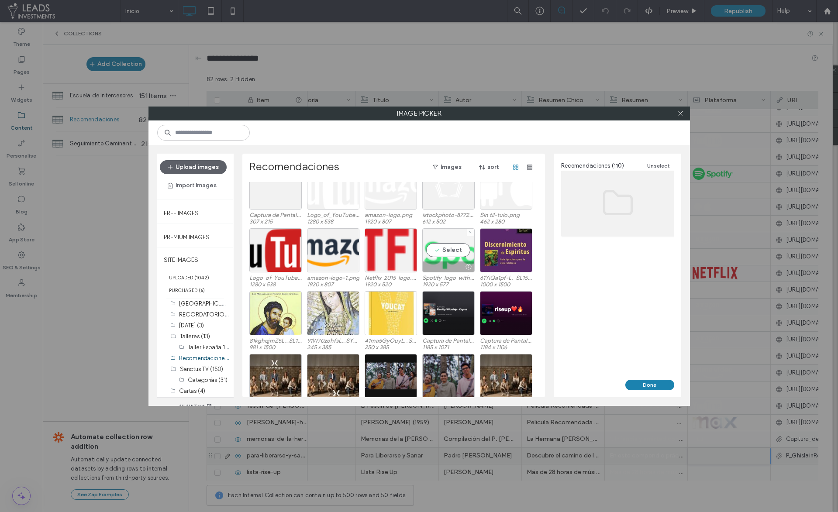
click at [447, 254] on div "Select" at bounding box center [448, 250] width 52 height 44
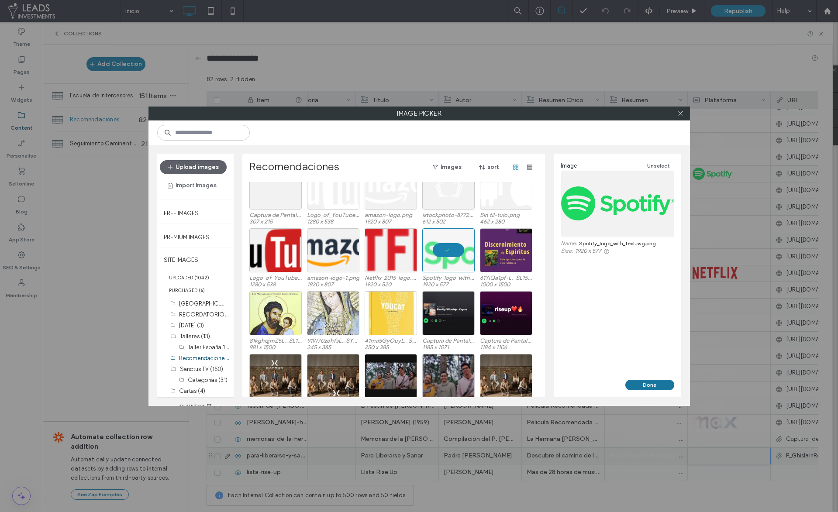
click at [641, 386] on button "Done" at bounding box center [649, 385] width 49 height 10
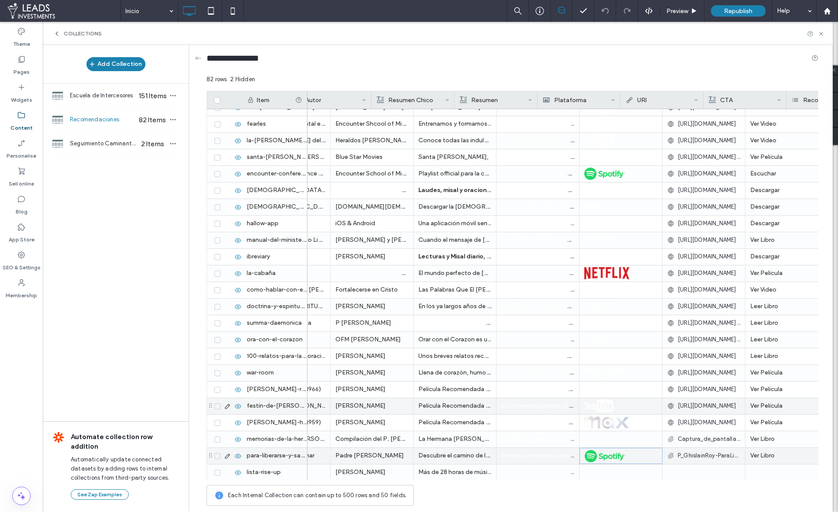
scroll to position [0, 268]
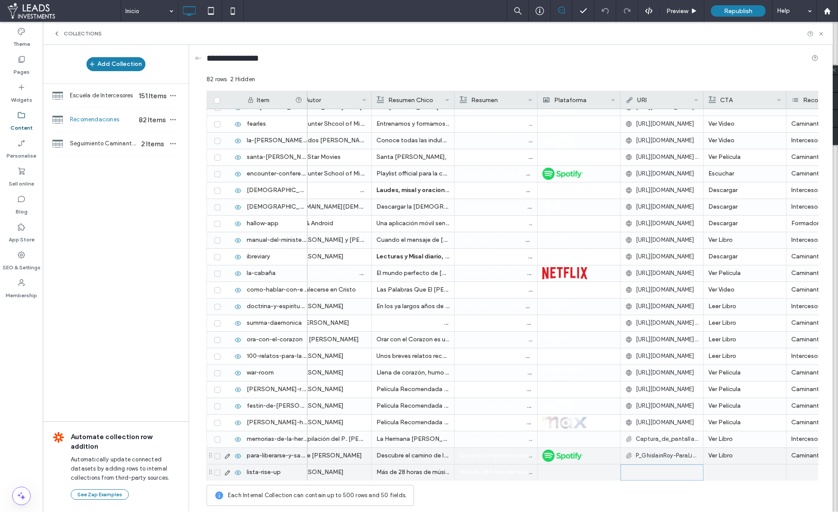
click at [648, 474] on div at bounding box center [662, 473] width 72 height 16
click at [633, 472] on div at bounding box center [661, 473] width 73 height 16
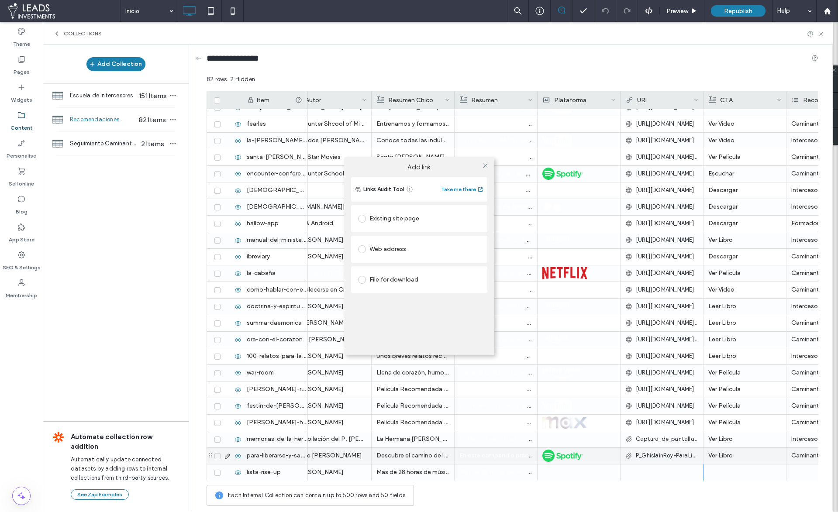
click at [401, 246] on div "Web address" at bounding box center [419, 249] width 122 height 14
click at [393, 262] on input "url" at bounding box center [419, 266] width 122 height 11
paste input "**********"
type input "**********"
click at [406, 269] on input "*******" at bounding box center [419, 266] width 122 height 11
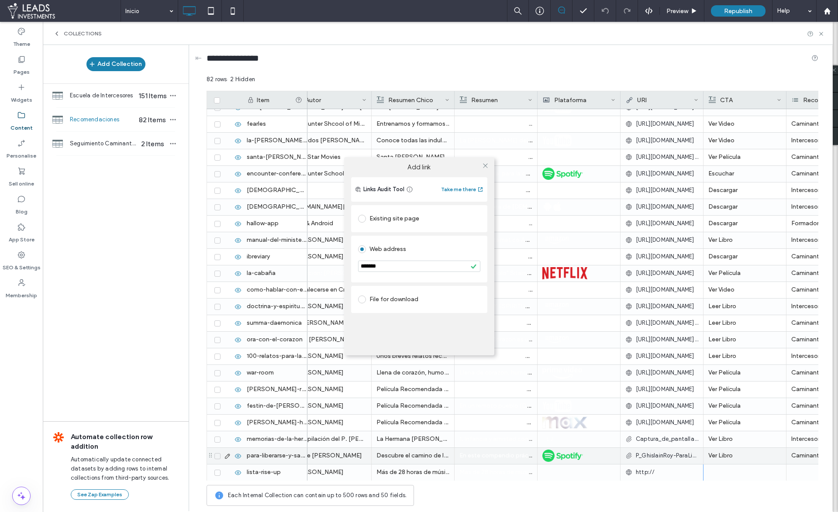
click at [406, 269] on input "*******" at bounding box center [419, 266] width 122 height 11
paste input "**********"
type input "**********"
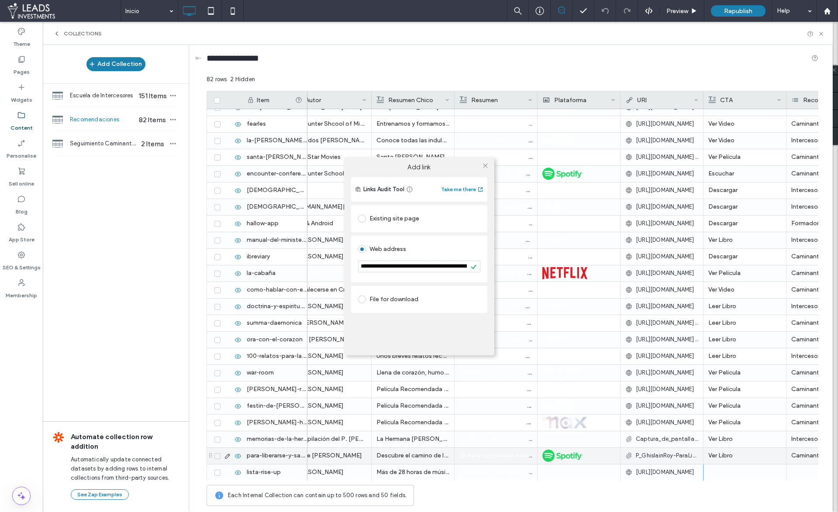
click at [726, 473] on div "**********" at bounding box center [419, 256] width 838 height 512
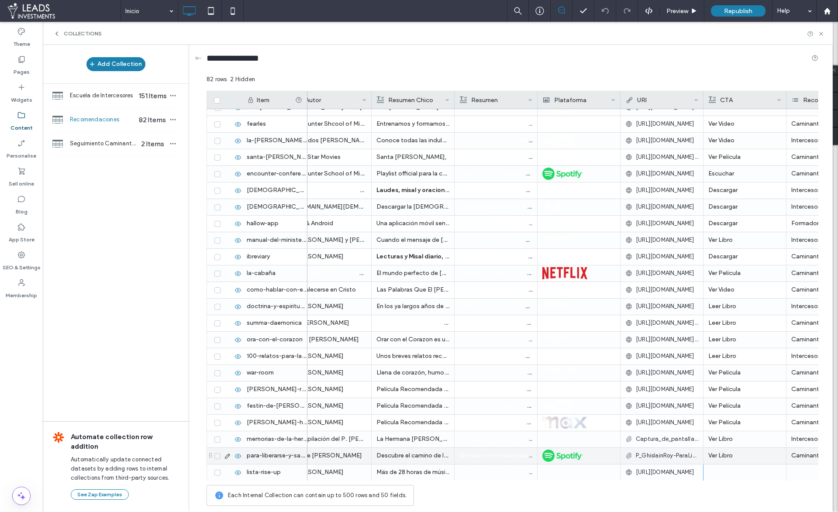
click at [726, 473] on div "**********" at bounding box center [419, 256] width 838 height 512
click at [715, 469] on div at bounding box center [744, 473] width 73 height 16
click at [715, 469] on div at bounding box center [745, 472] width 72 height 15
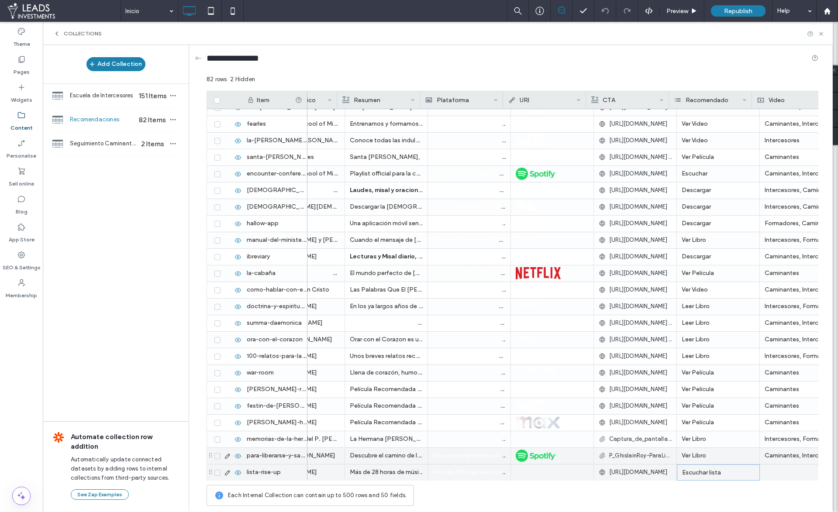
scroll to position [0, 432]
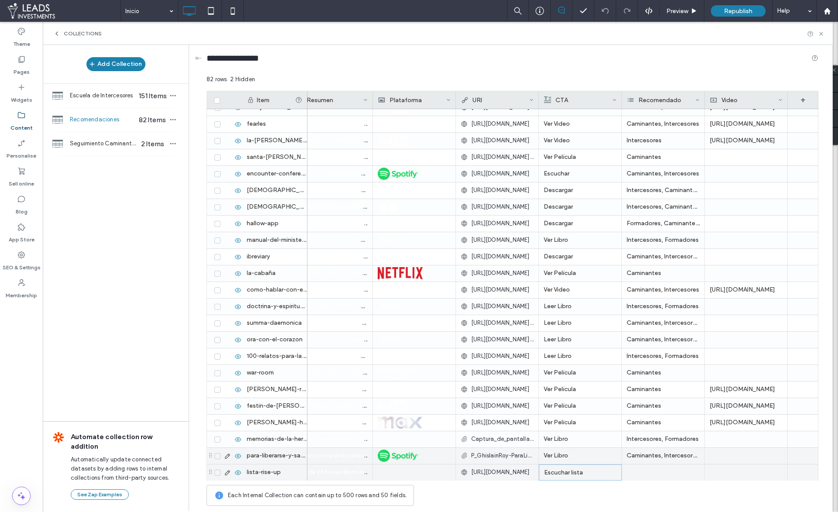
click at [635, 469] on div at bounding box center [663, 473] width 83 height 16
click at [643, 472] on input at bounding box center [671, 473] width 93 height 16
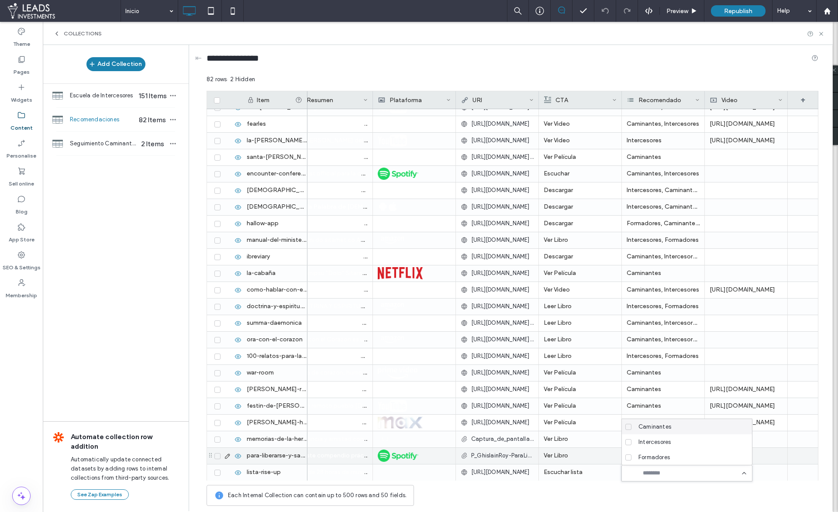
click at [651, 426] on span "Caminantes" at bounding box center [654, 427] width 33 height 9
click at [690, 509] on div "Caminantes +1 +1 82 rows 2 Hidden Drag here to set row groups Drag here to set …" at bounding box center [513, 292] width 612 height 435
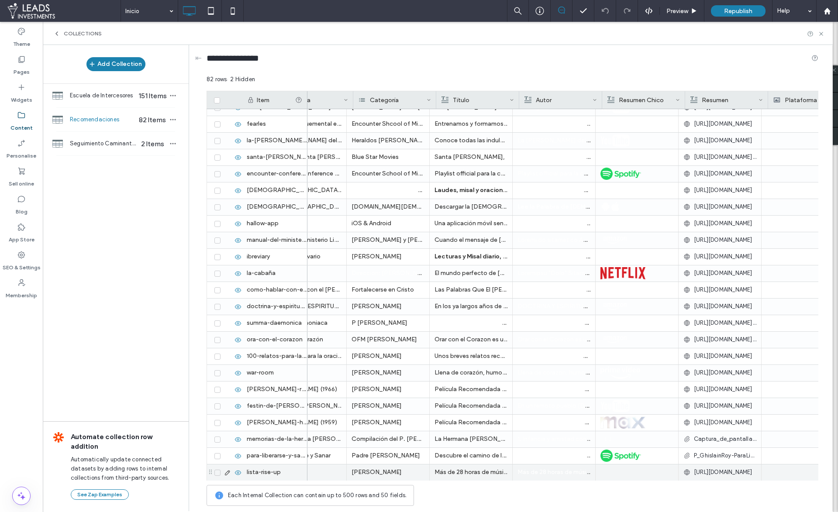
scroll to position [0, 0]
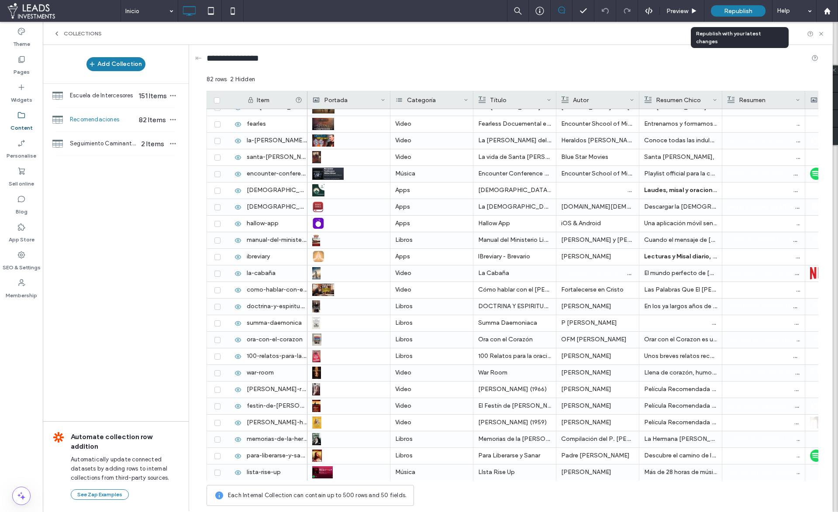
click at [737, 10] on span "Republish" at bounding box center [738, 10] width 28 height 7
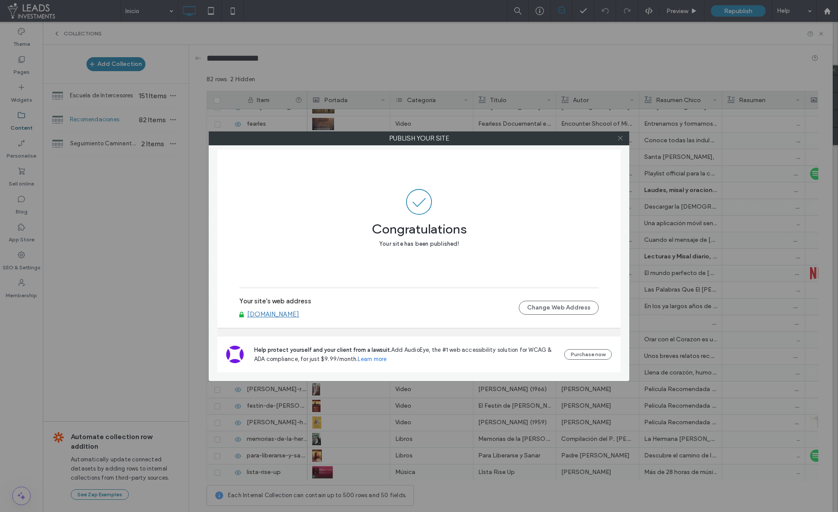
click at [618, 139] on use at bounding box center [620, 138] width 4 height 4
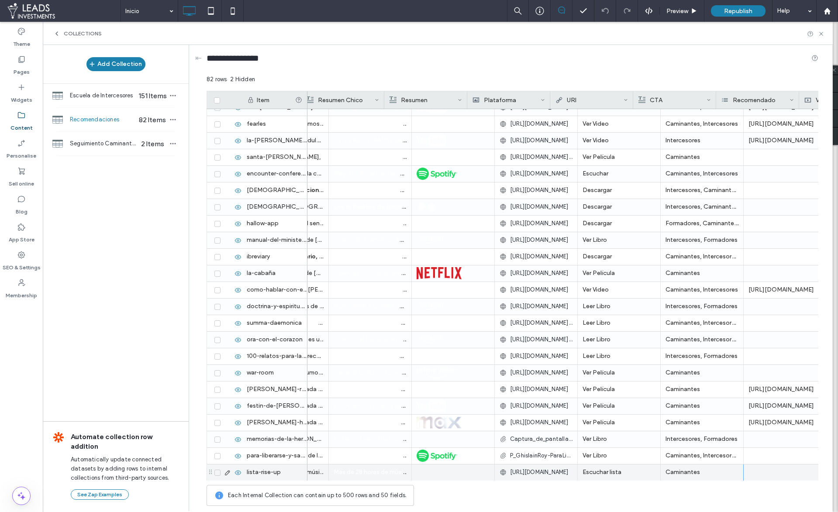
scroll to position [0, 432]
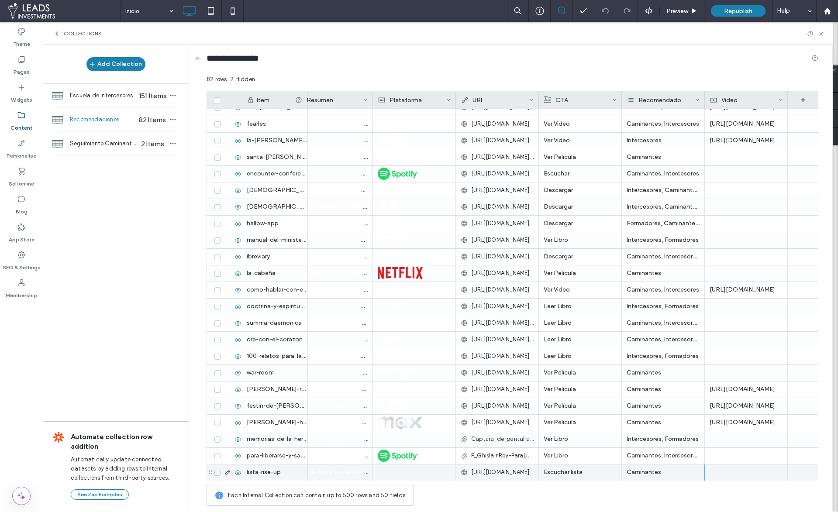
click at [589, 472] on p "Escuchar lista" at bounding box center [580, 473] width 73 height 16
click at [568, 469] on div "**********" at bounding box center [586, 474] width 92 height 22
click at [735, 7] on span "Republish" at bounding box center [738, 10] width 28 height 7
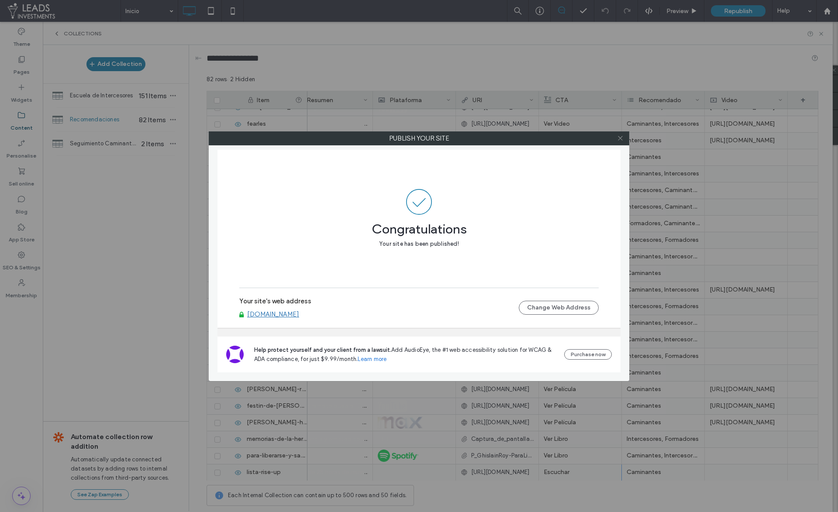
click at [622, 139] on icon at bounding box center [620, 138] width 7 height 7
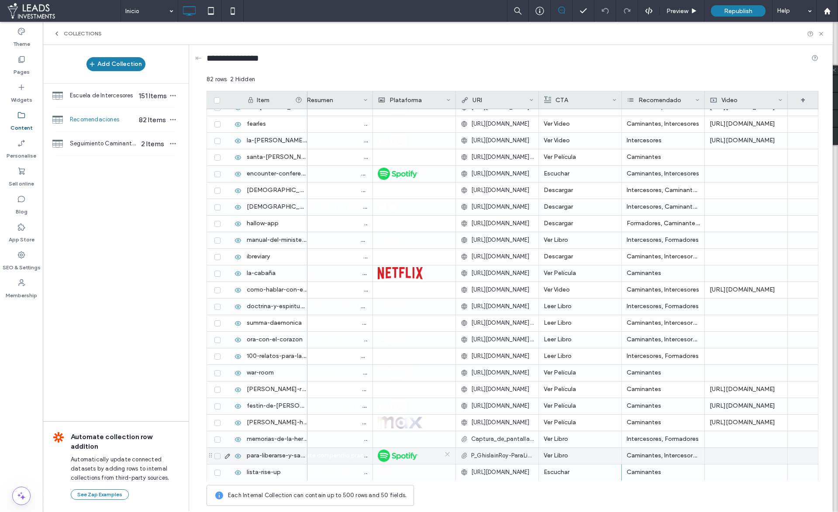
click at [448, 454] on icon at bounding box center [447, 454] width 7 height 7
click at [399, 455] on div at bounding box center [414, 455] width 72 height 15
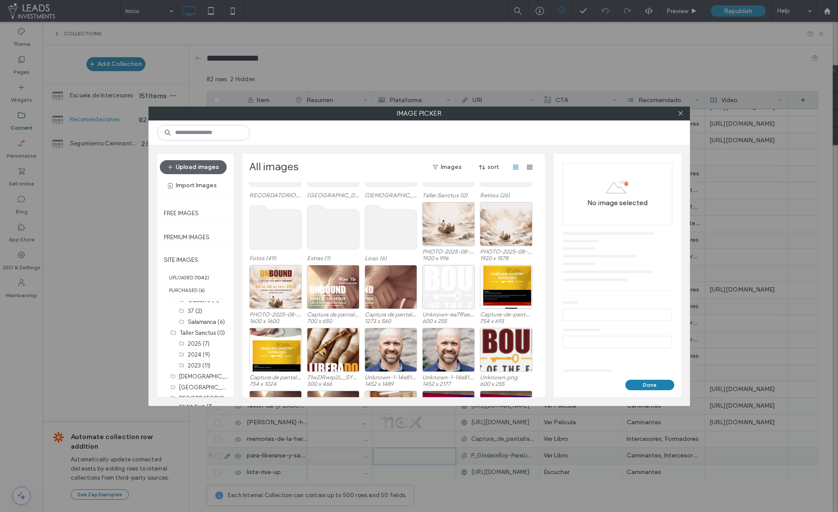
scroll to position [232, 0]
click at [198, 358] on label "Recomendaciones (110)" at bounding box center [210, 358] width 62 height 8
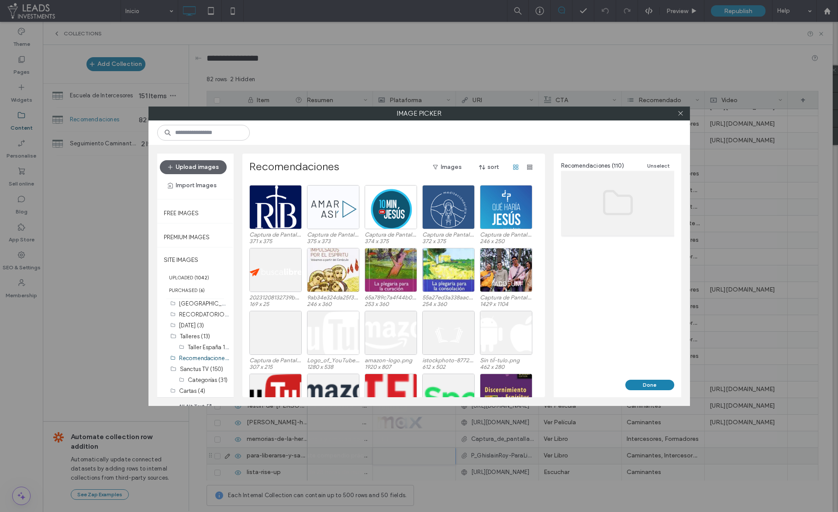
scroll to position [796, 0]
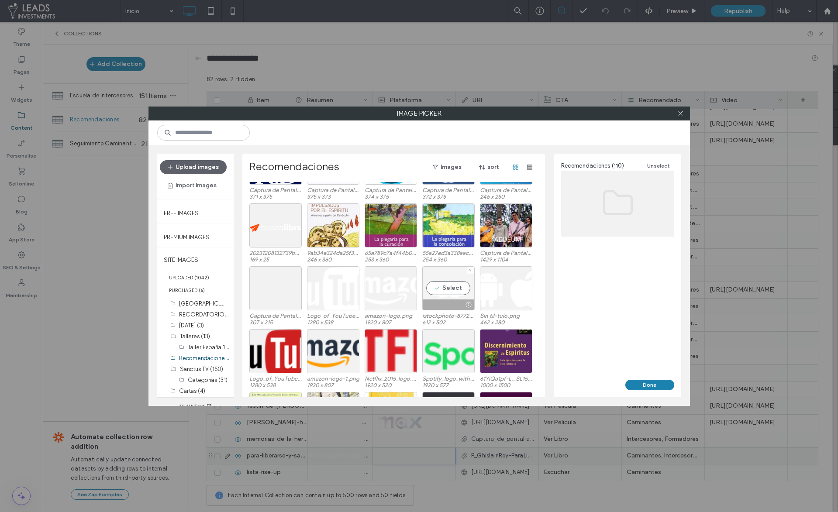
click at [439, 291] on div "Select" at bounding box center [448, 288] width 52 height 44
click at [645, 387] on button "Done" at bounding box center [649, 385] width 49 height 10
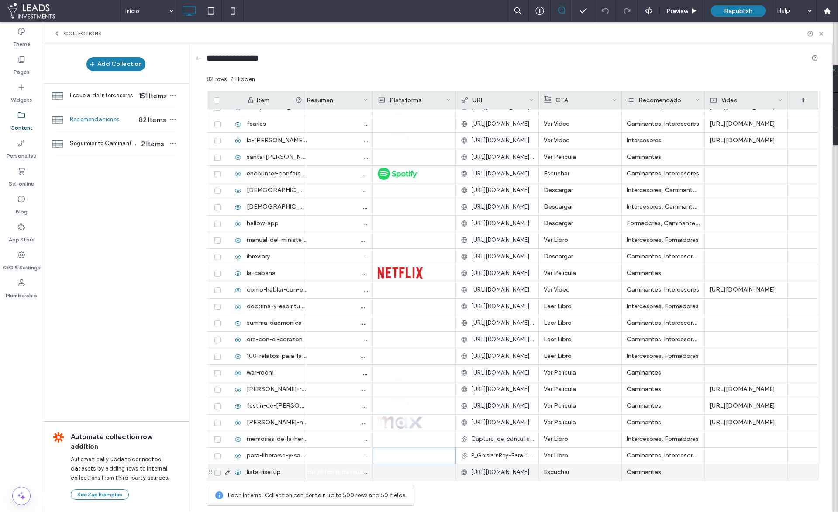
click at [410, 471] on div at bounding box center [414, 473] width 73 height 16
click at [410, 471] on div at bounding box center [414, 472] width 72 height 15
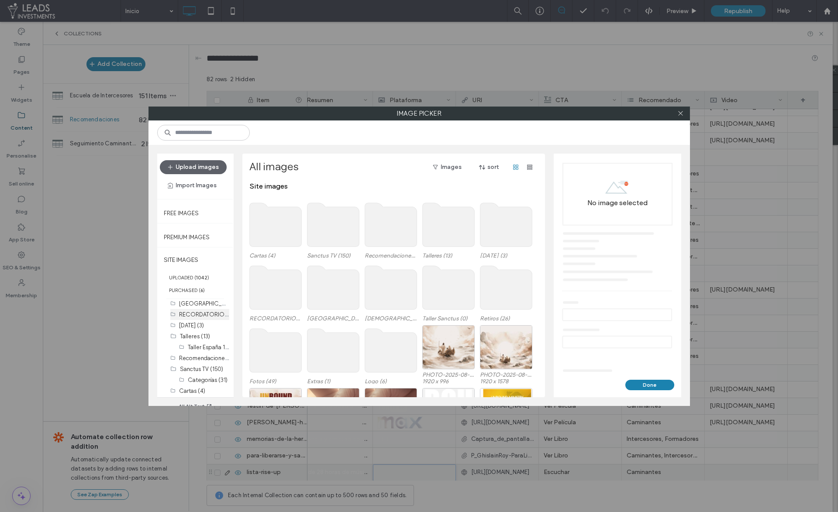
scroll to position [231, 0]
click at [207, 365] on div "Sanctus TV (150)" at bounding box center [204, 370] width 49 height 11
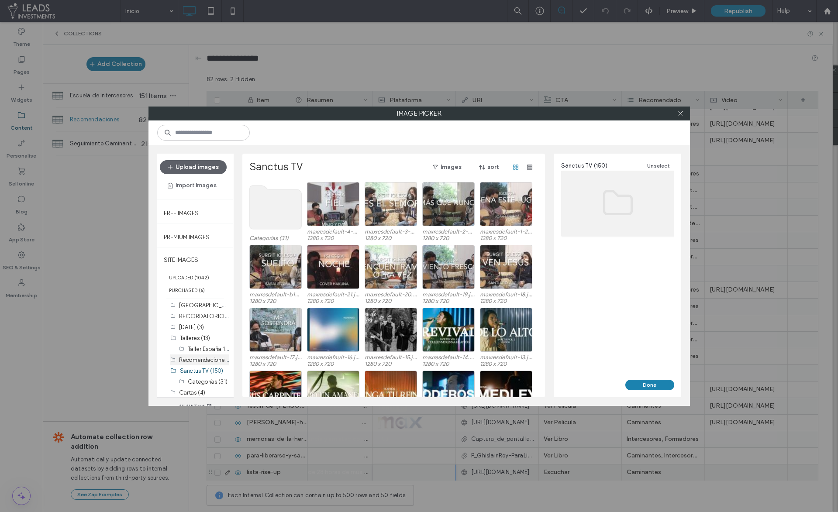
click at [210, 361] on label "Recomendaciones (110)" at bounding box center [210, 359] width 62 height 8
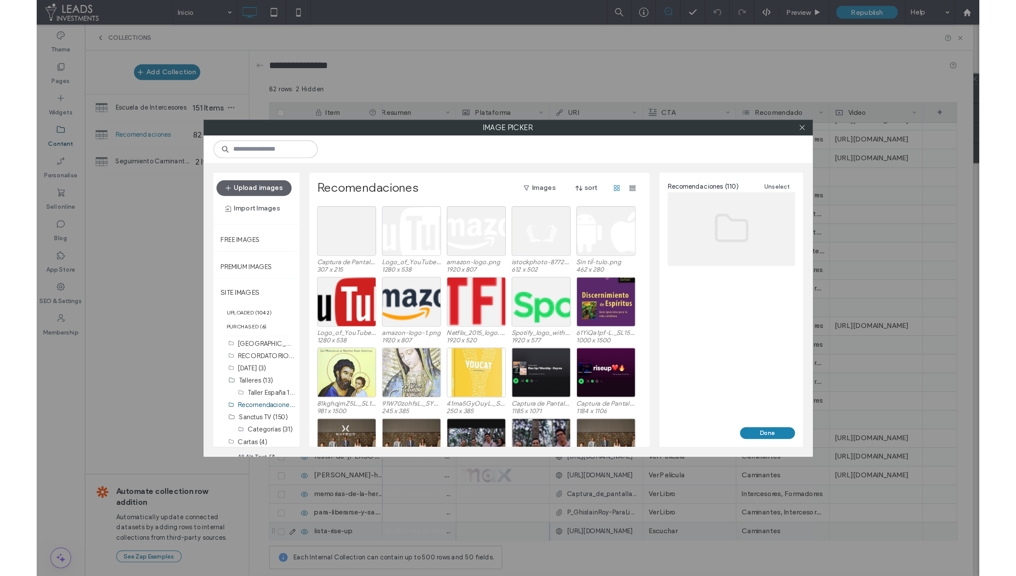
scroll to position [878, 0]
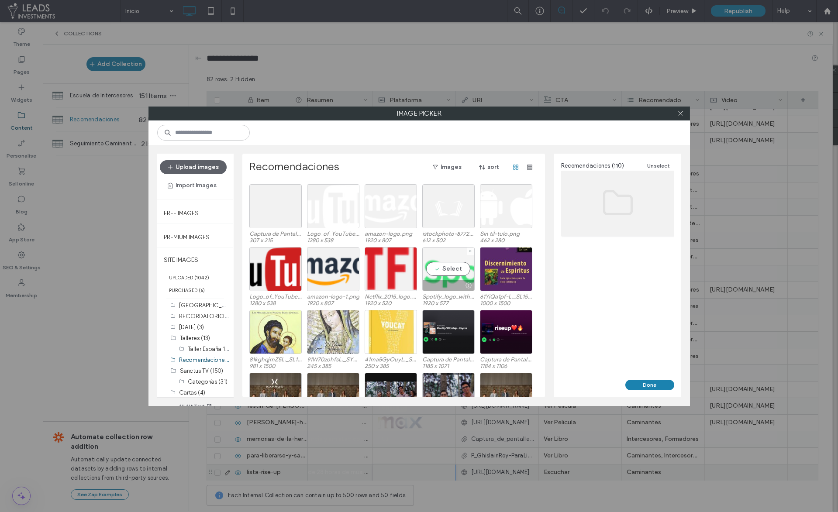
click at [442, 276] on div "Select" at bounding box center [448, 269] width 52 height 44
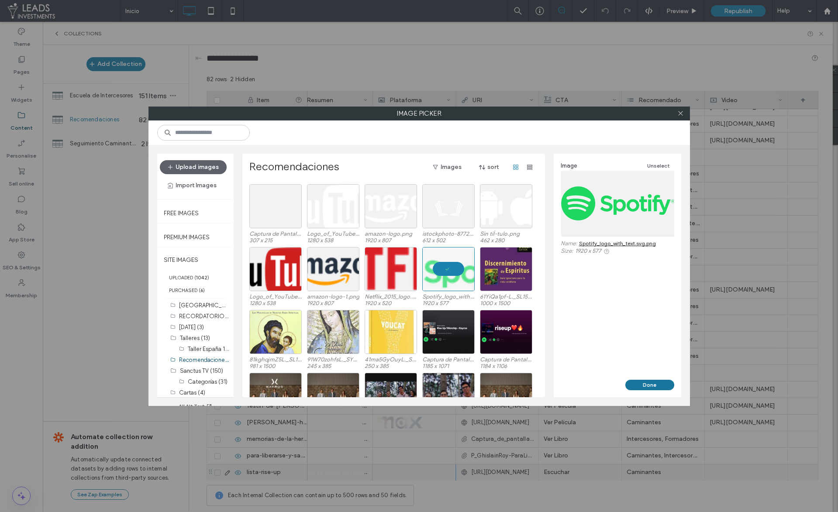
click at [651, 387] on button "Done" at bounding box center [649, 385] width 49 height 10
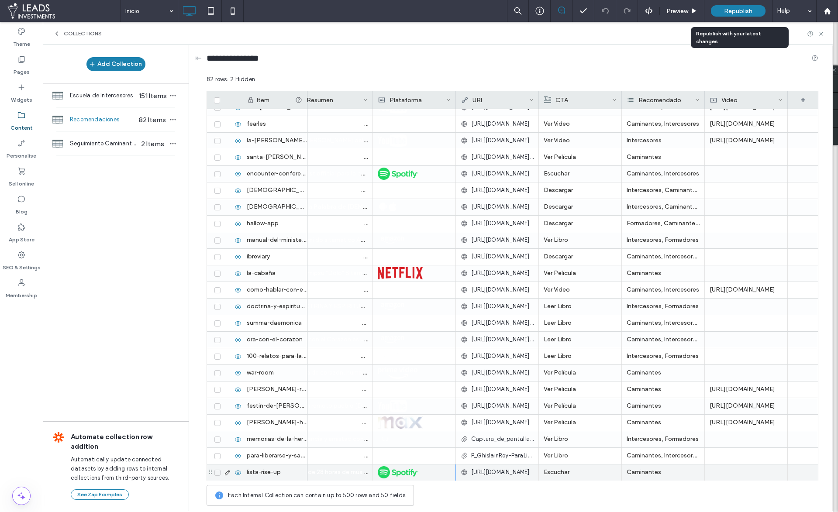
click at [729, 13] on span "Republish" at bounding box center [738, 10] width 28 height 7
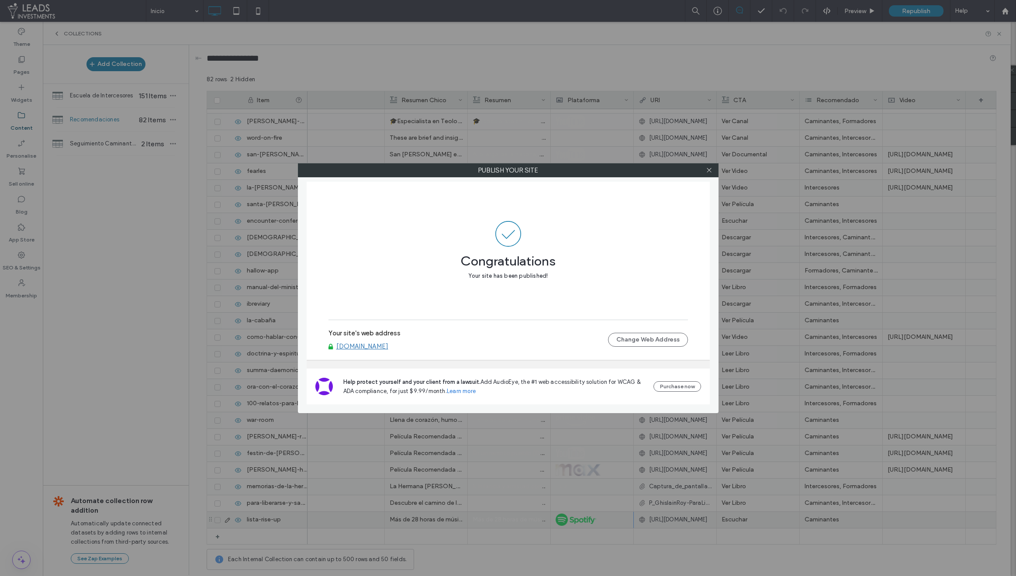
scroll to position [942, 0]
click at [711, 172] on icon at bounding box center [709, 170] width 7 height 7
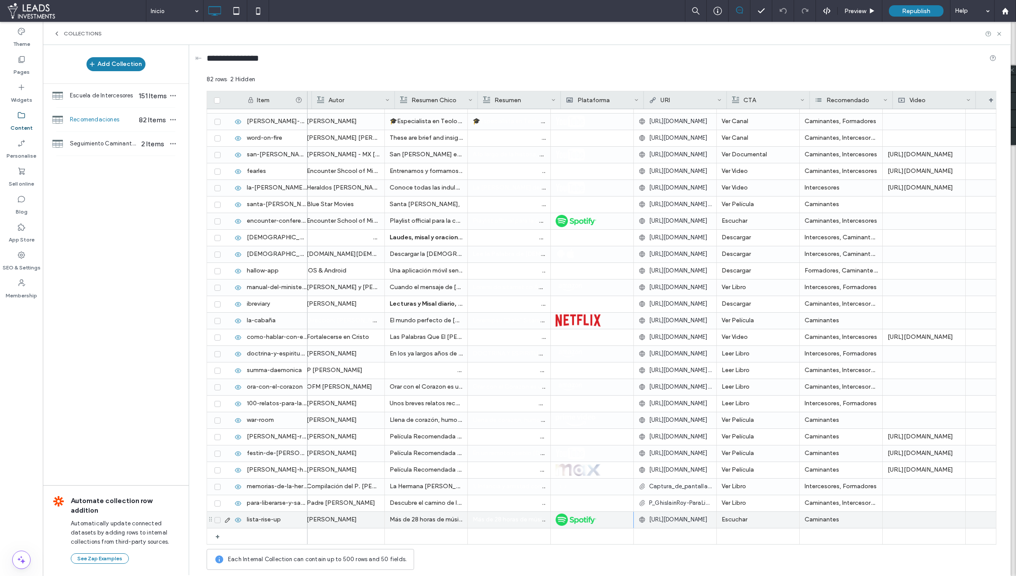
scroll to position [0, 0]
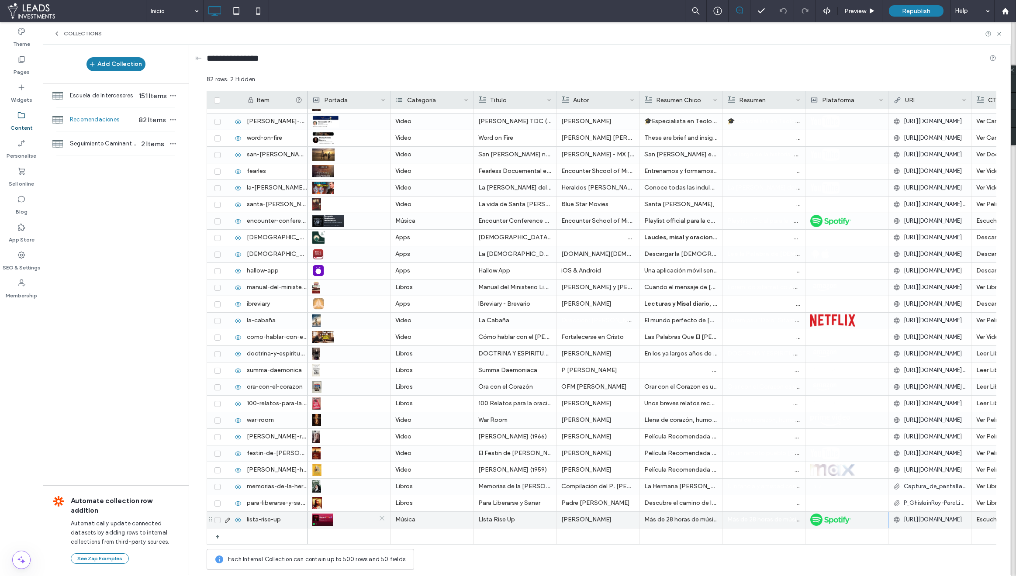
click at [382, 512] on icon at bounding box center [382, 518] width 7 height 7
click at [327, 512] on div at bounding box center [349, 519] width 72 height 15
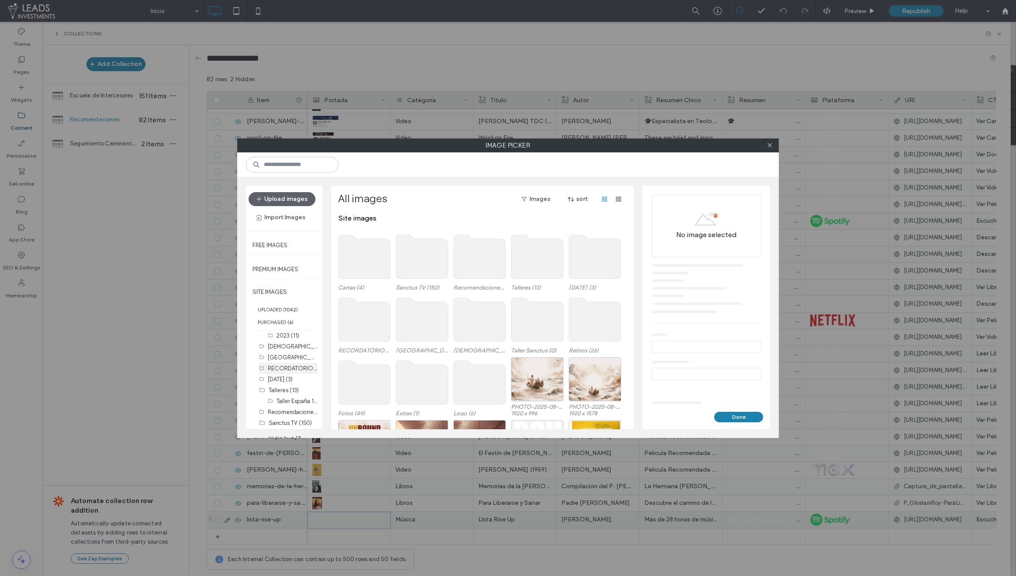
scroll to position [232, 0]
click at [287, 390] on label "Recomendaciones (110)" at bounding box center [299, 390] width 62 height 8
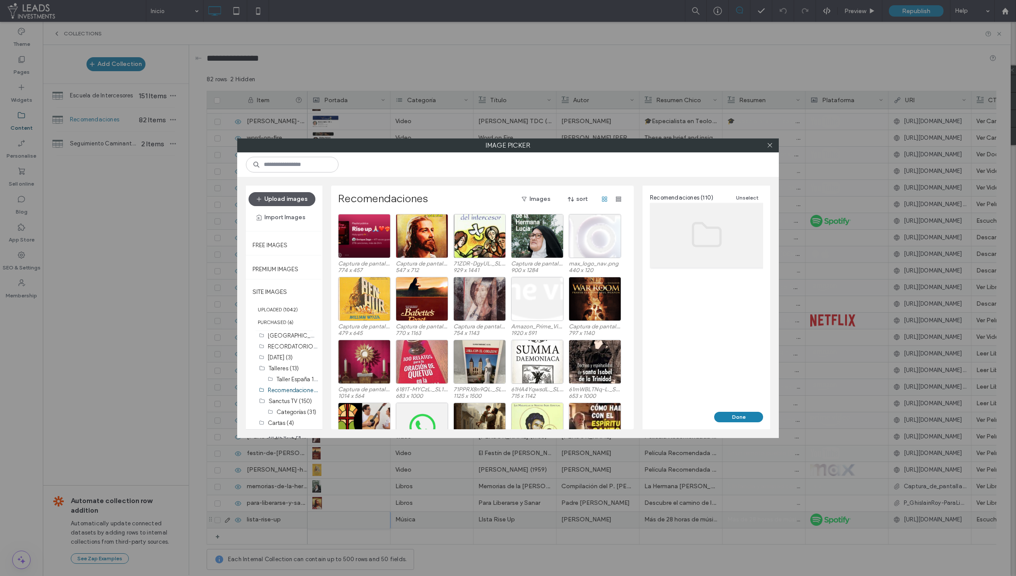
click at [267, 200] on button "Upload images" at bounding box center [281, 199] width 67 height 14
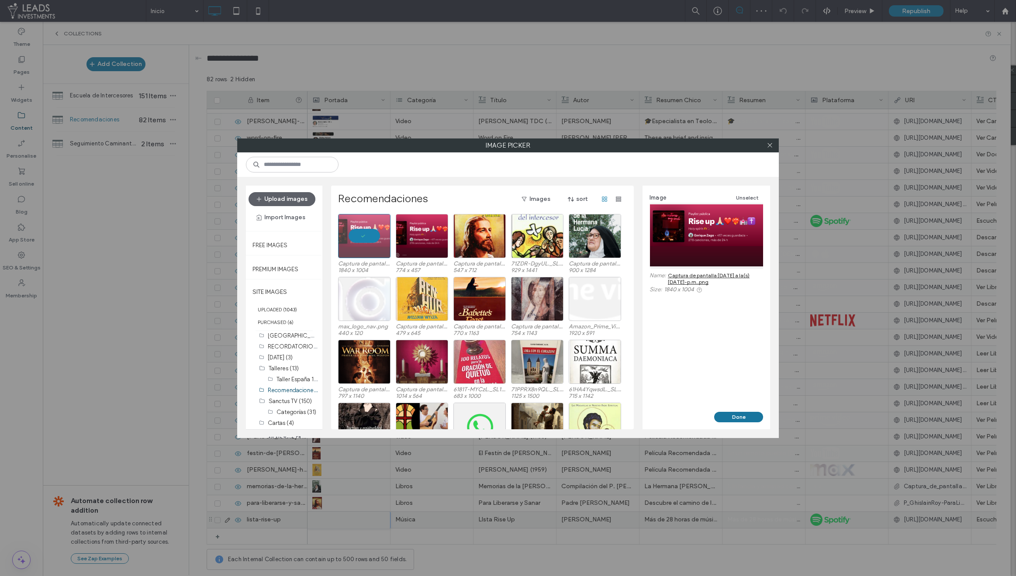
click at [740, 415] on button "Done" at bounding box center [738, 417] width 49 height 10
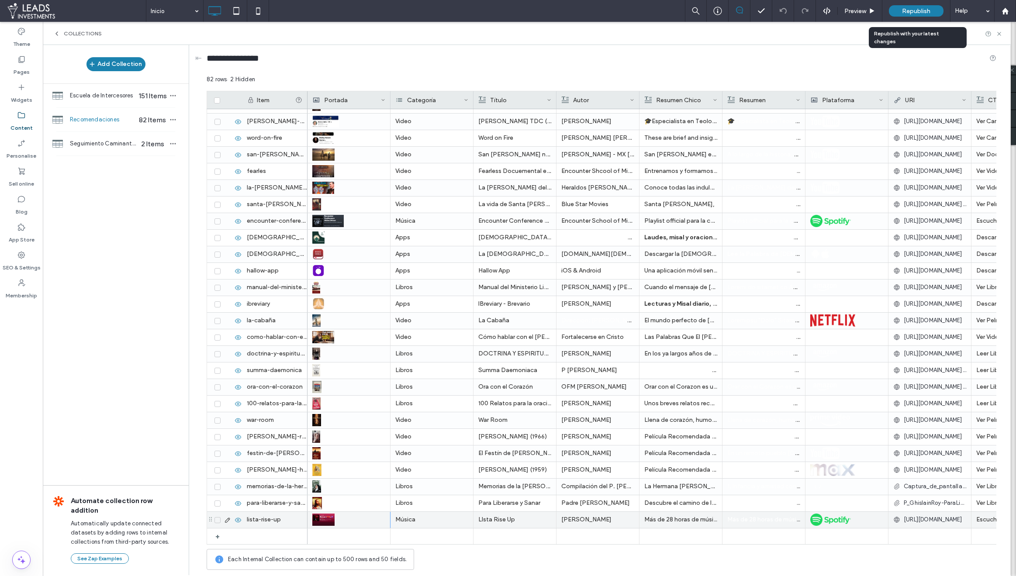
click at [838, 12] on span "Republish" at bounding box center [916, 10] width 28 height 7
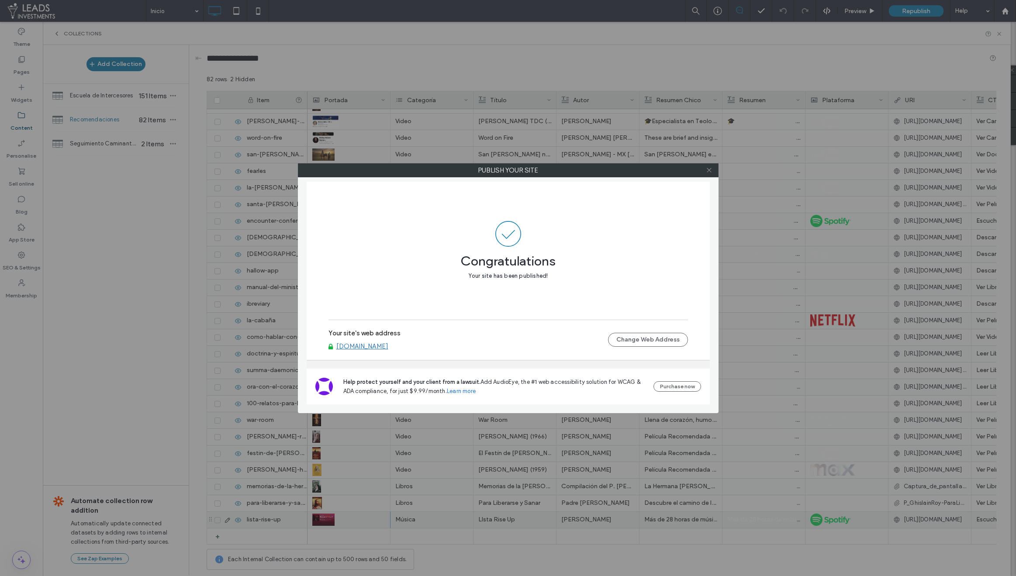
click at [709, 172] on div at bounding box center [709, 170] width 13 height 13
click at [708, 171] on use at bounding box center [709, 170] width 4 height 4
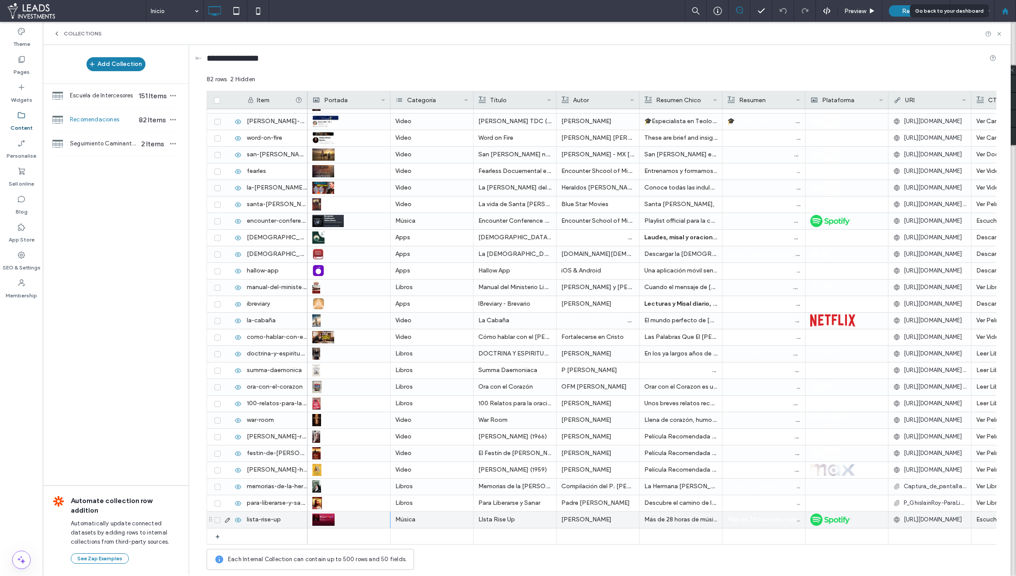
click at [838, 13] on div at bounding box center [1004, 10] width 21 height 7
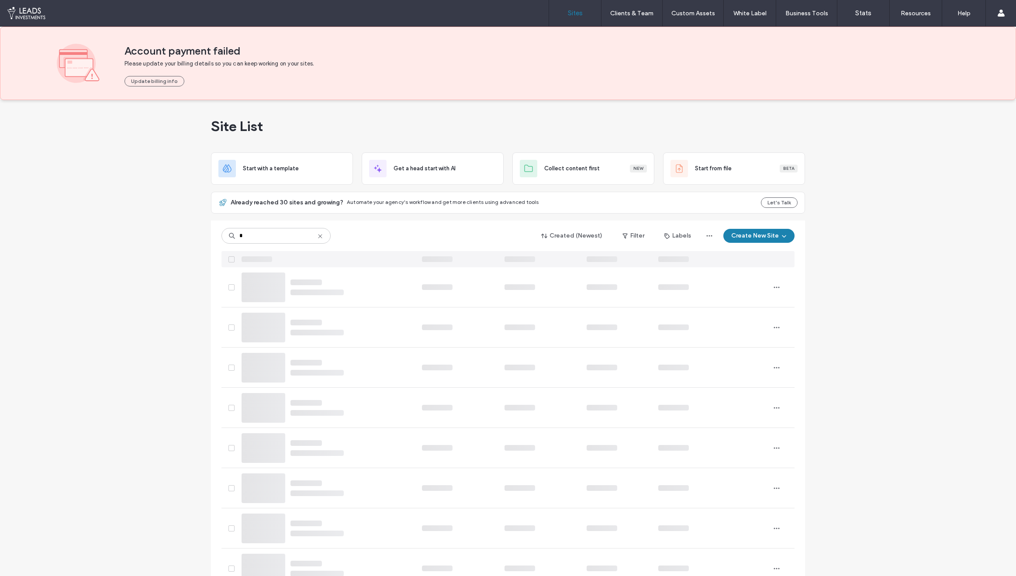
type input "*"
